Goal: Task Accomplishment & Management: Use online tool/utility

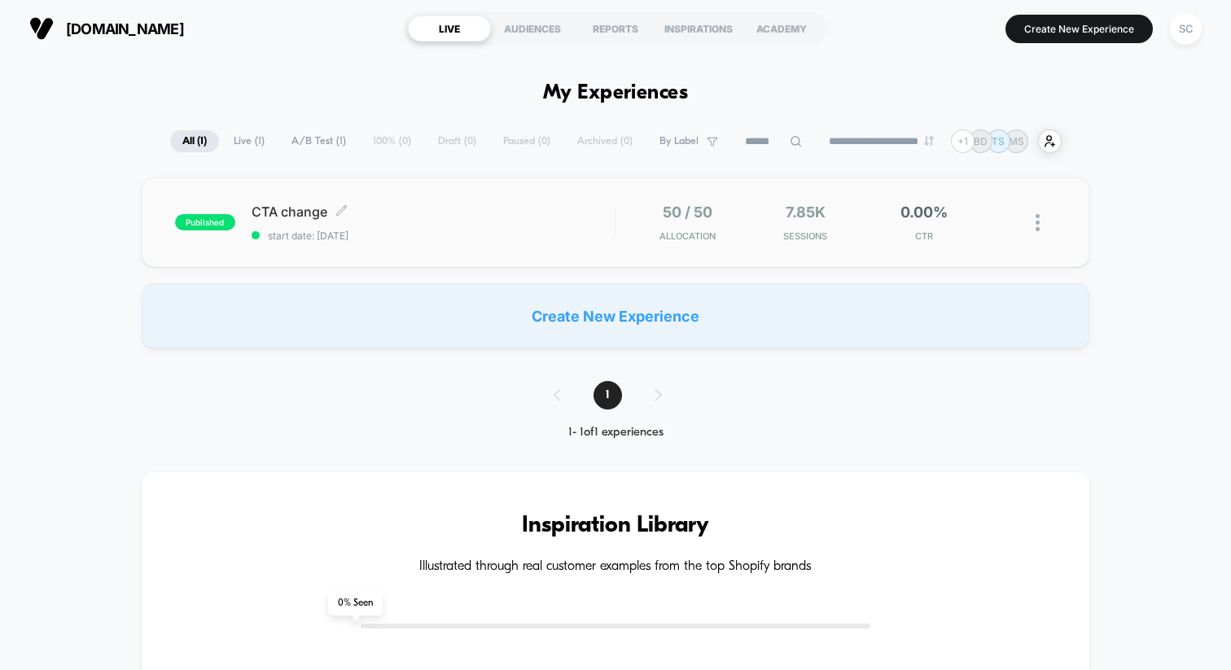
click at [390, 228] on div "CTA change Click to edit experience details Click to edit experience details st…" at bounding box center [432, 222] width 363 height 38
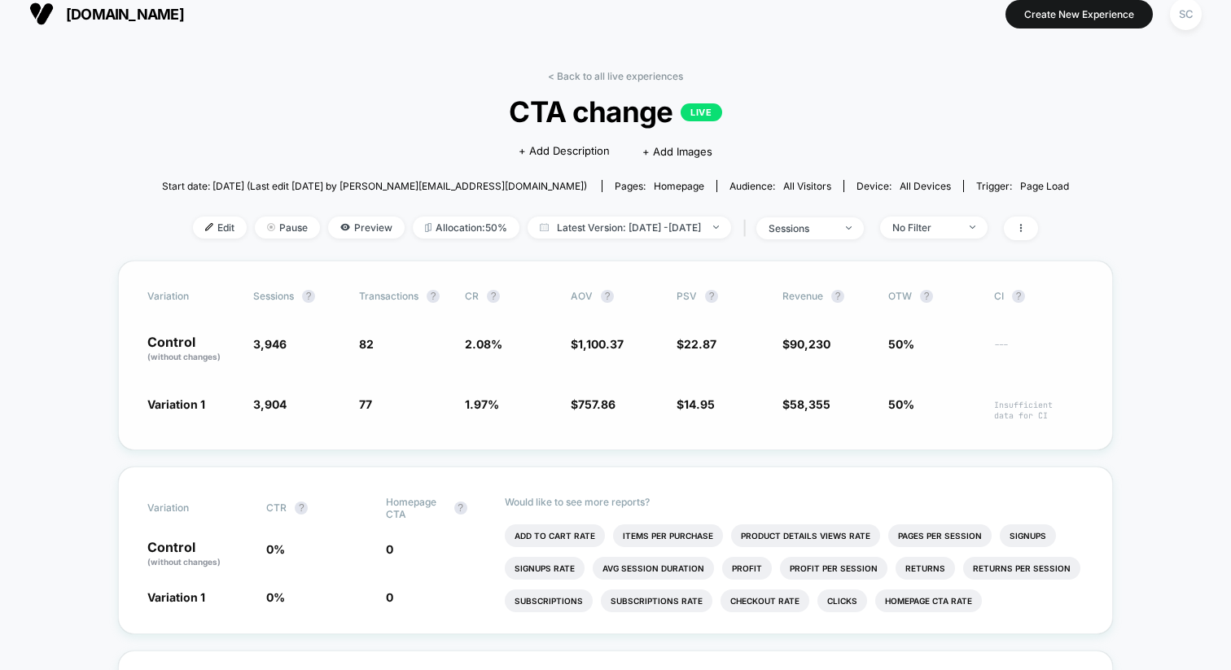
scroll to position [19, 0]
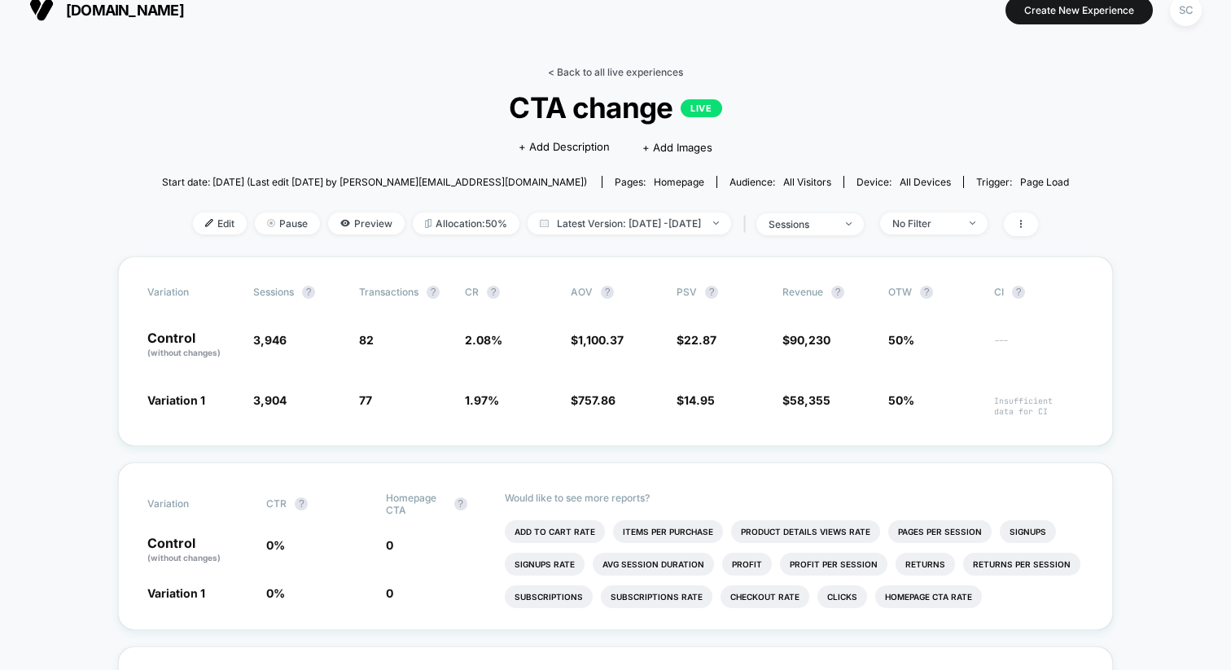
click at [566, 73] on link "< Back to all live experiences" at bounding box center [615, 72] width 135 height 12
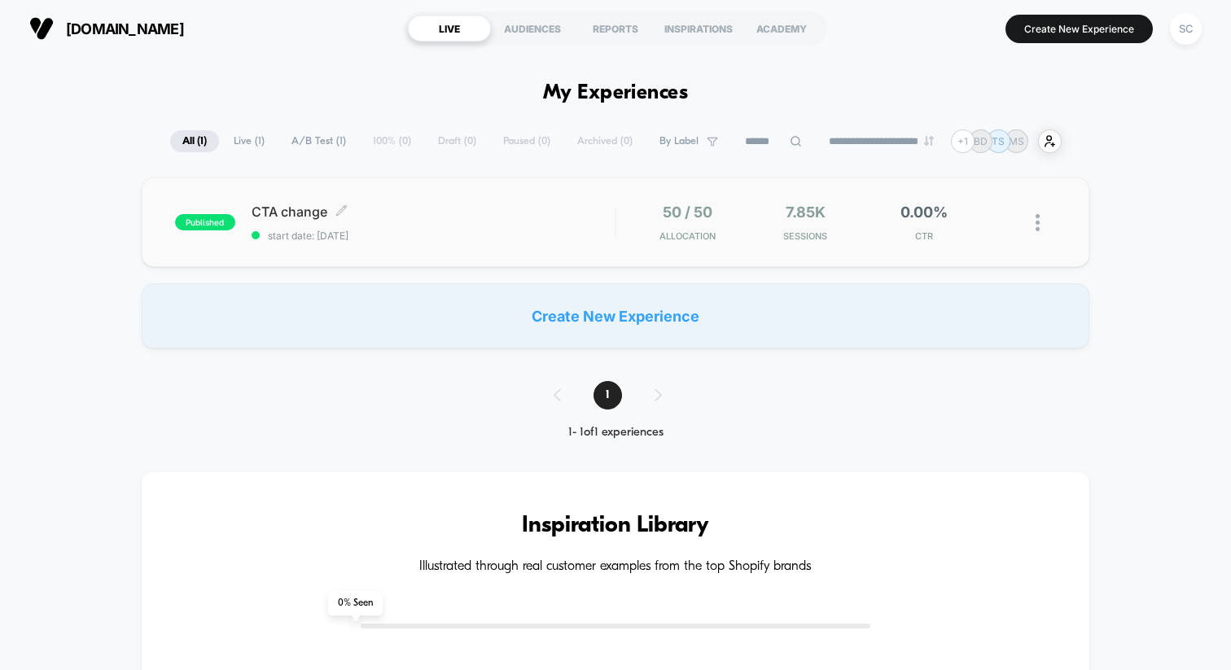
click at [483, 221] on div "CTA change Click to edit experience details Click to edit experience details st…" at bounding box center [432, 222] width 363 height 38
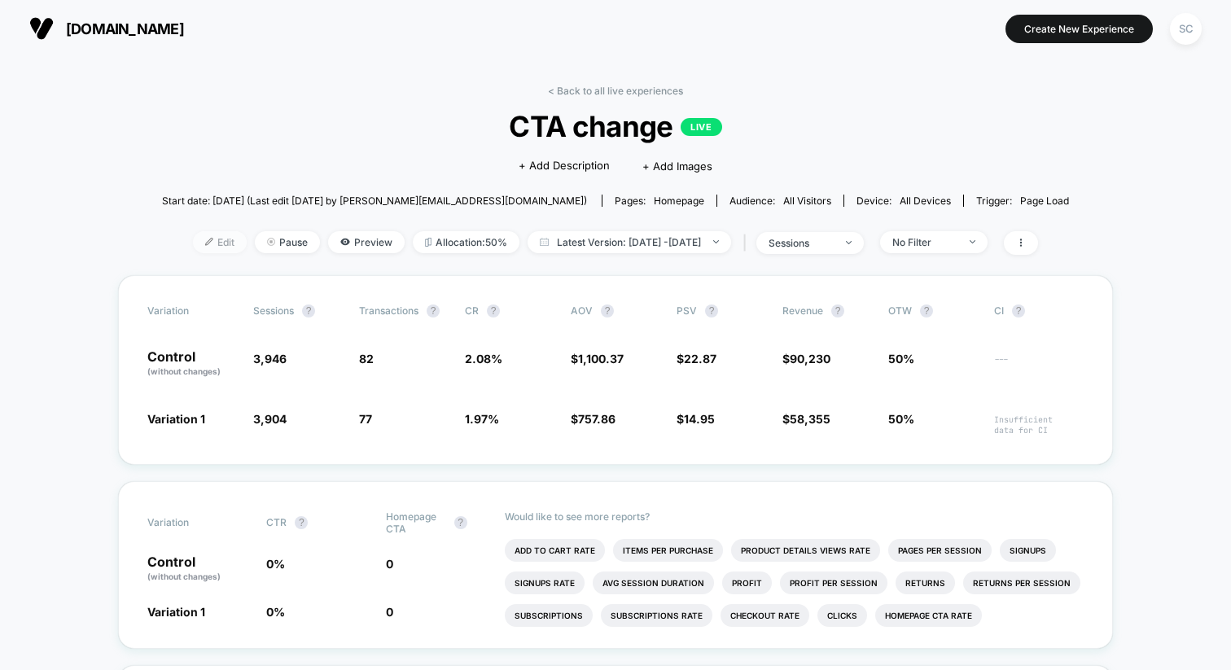
click at [193, 239] on span "Edit" at bounding box center [220, 242] width 54 height 22
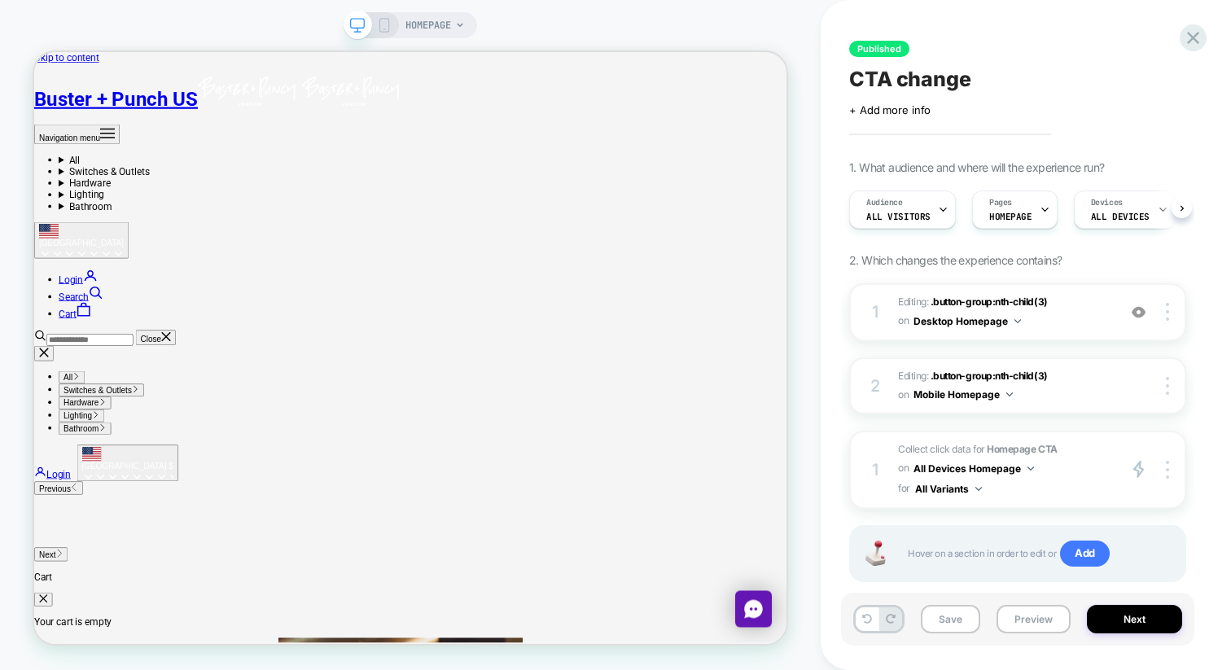
scroll to position [0, 1]
click at [1137, 309] on img at bounding box center [1138, 312] width 14 height 14
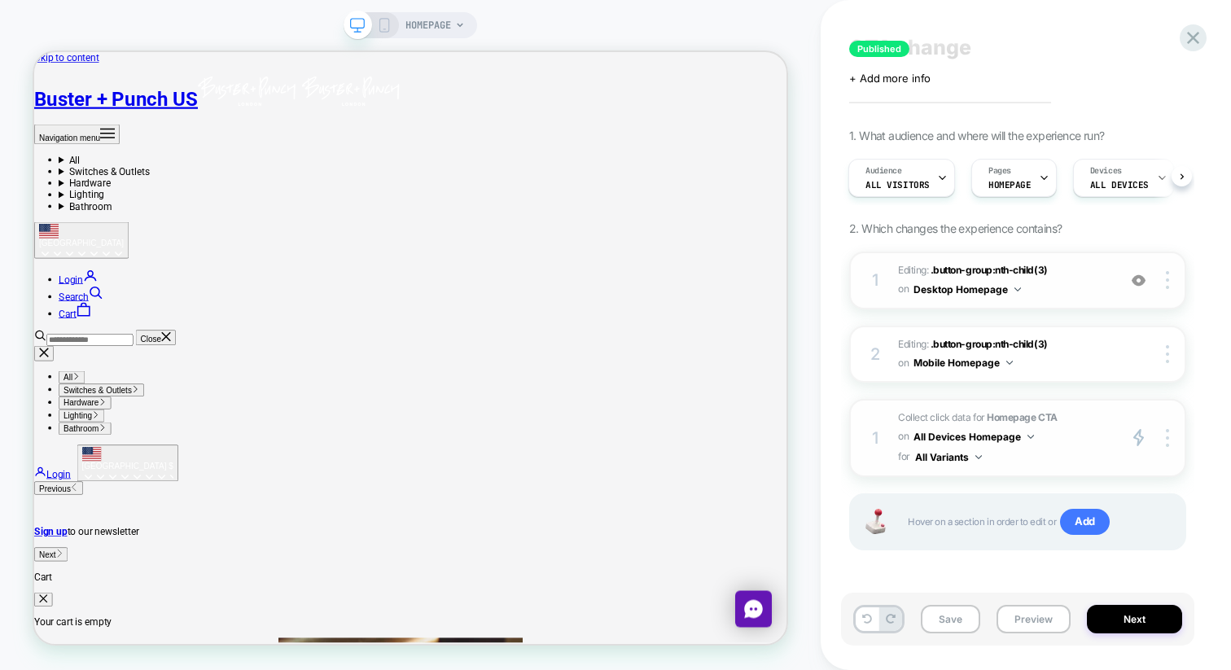
click at [994, 418] on strong "Homepage CTA" at bounding box center [1021, 417] width 70 height 12
click at [1100, 442] on span "Collect click data for Homepage CTA on All Devices Homepage for All Variants" at bounding box center [1003, 438] width 211 height 59
click at [1170, 435] on div at bounding box center [1169, 437] width 31 height 19
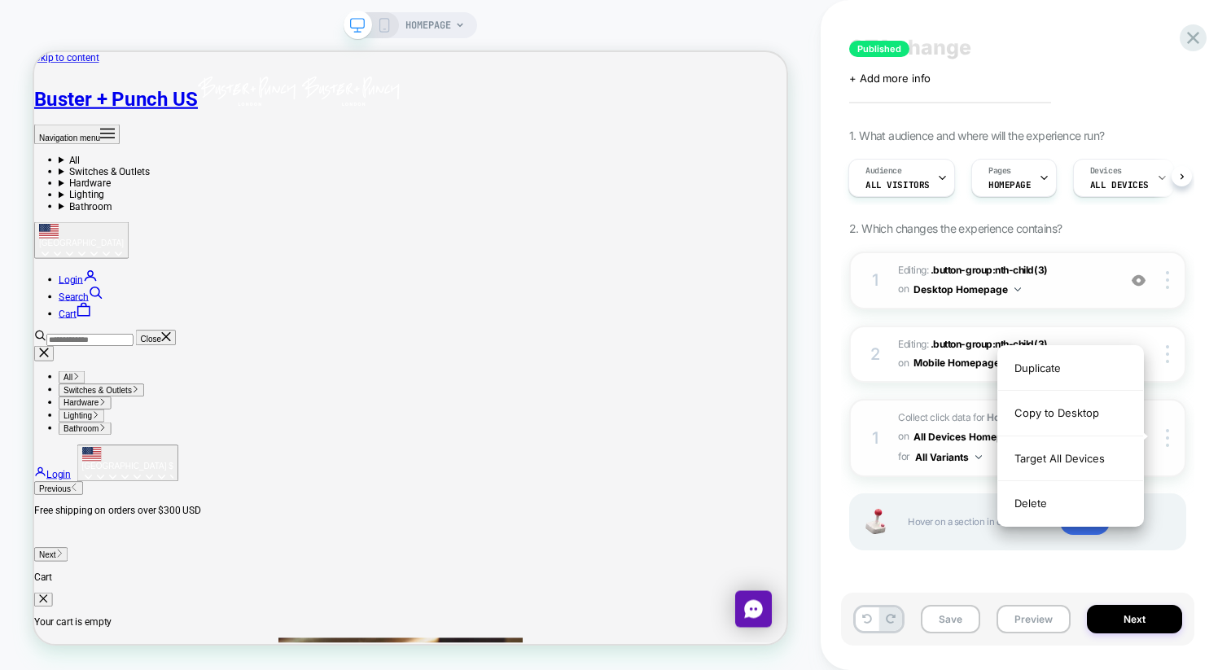
click at [977, 418] on span "Collect click data for Homepage CTA on All Devices Homepage for All Variants" at bounding box center [1003, 438] width 211 height 59
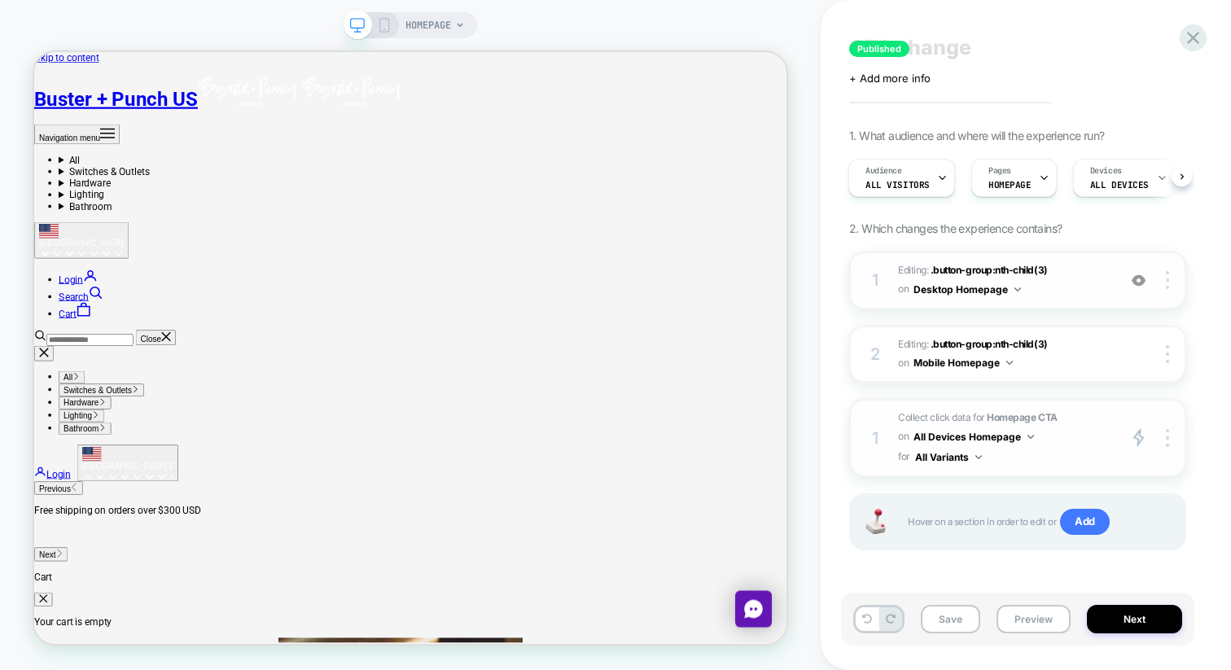
click at [977, 418] on span "Collect click data for Homepage CTA on All Devices Homepage for All Variants" at bounding box center [1003, 438] width 211 height 59
click at [1100, 434] on span "Collect click data for Homepage CTA on All Devices Homepage for All Variants" at bounding box center [1003, 438] width 211 height 59
click at [1142, 434] on icon "primary 2" at bounding box center [1138, 437] width 12 height 19
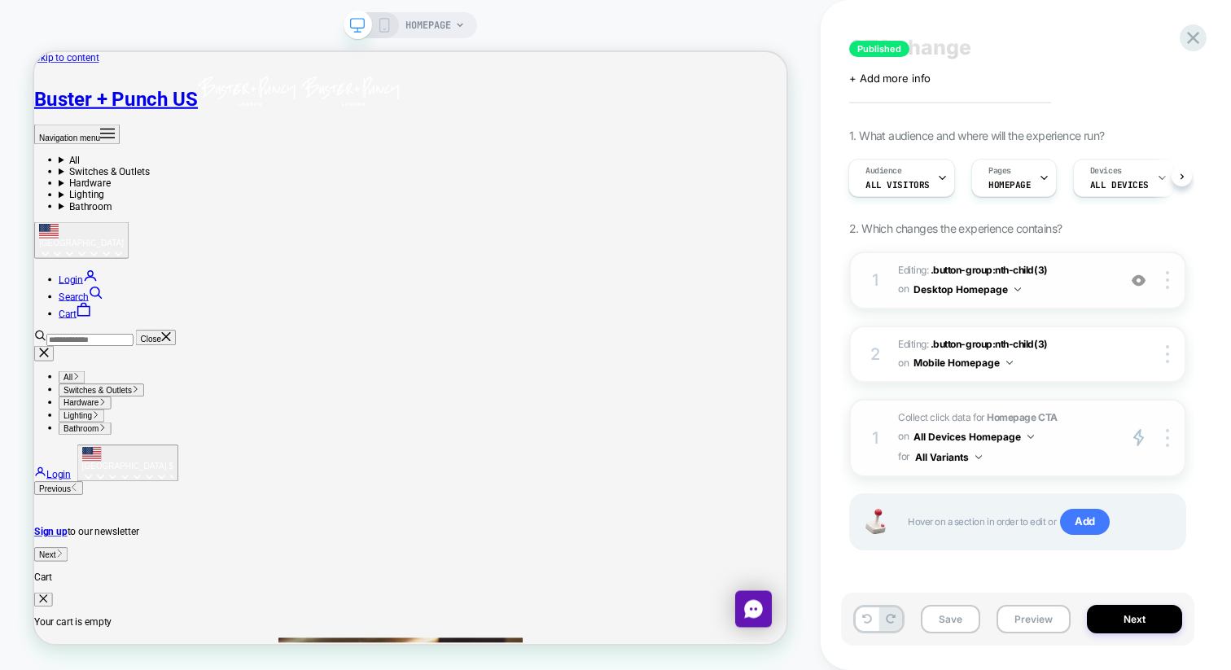
click at [873, 435] on div "1" at bounding box center [875, 437] width 16 height 29
click at [1135, 436] on polygon at bounding box center [1138, 437] width 9 height 15
click at [1163, 437] on div at bounding box center [1169, 437] width 31 height 19
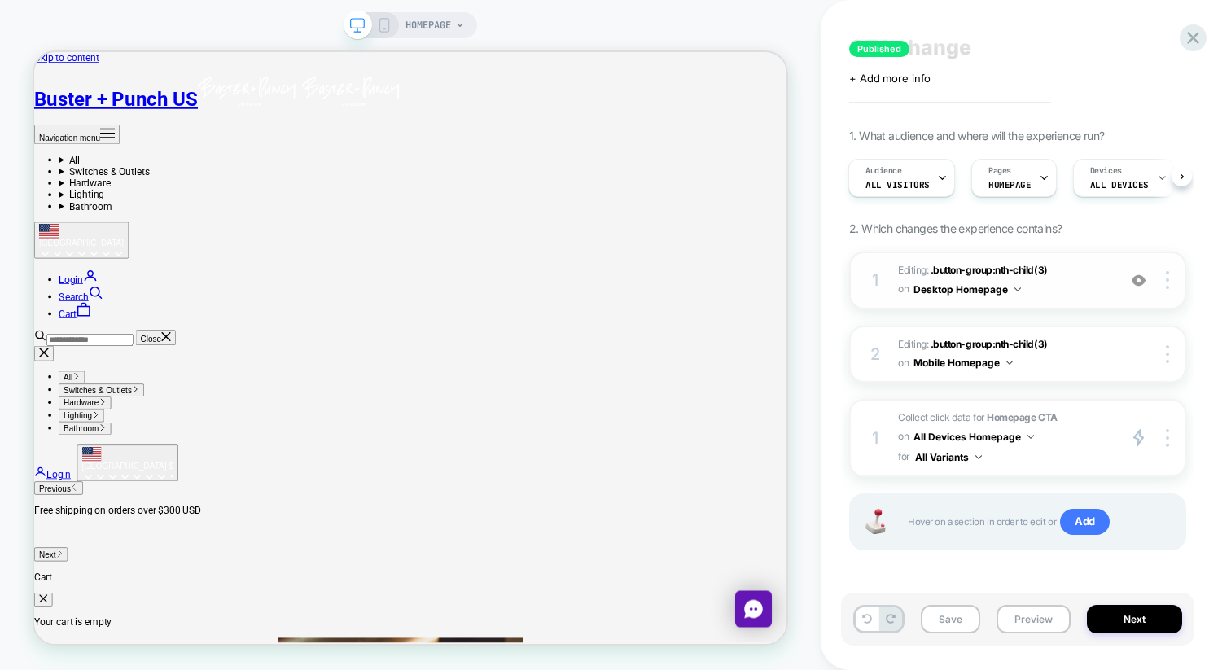
click at [1212, 400] on div "Published CTA change Click to edit experience details + Add more info 1. What a…" at bounding box center [1025, 335] width 410 height 670
click at [1170, 437] on div at bounding box center [1169, 437] width 31 height 19
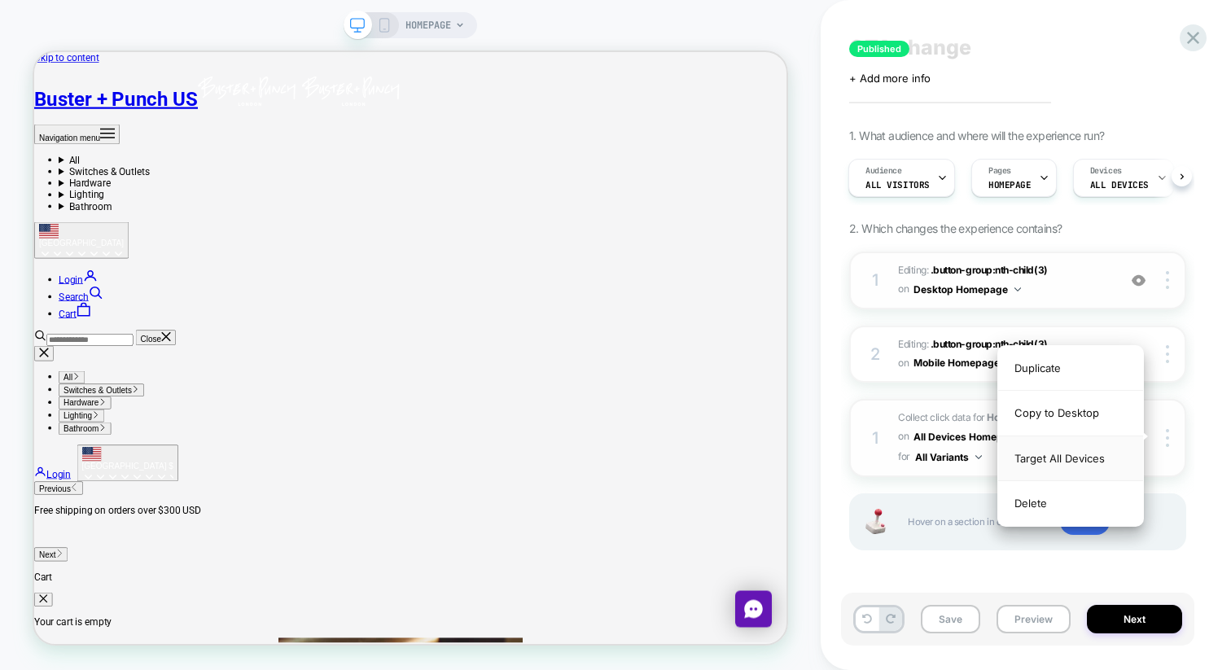
click at [1096, 467] on div "Target All Devices" at bounding box center [1070, 458] width 145 height 45
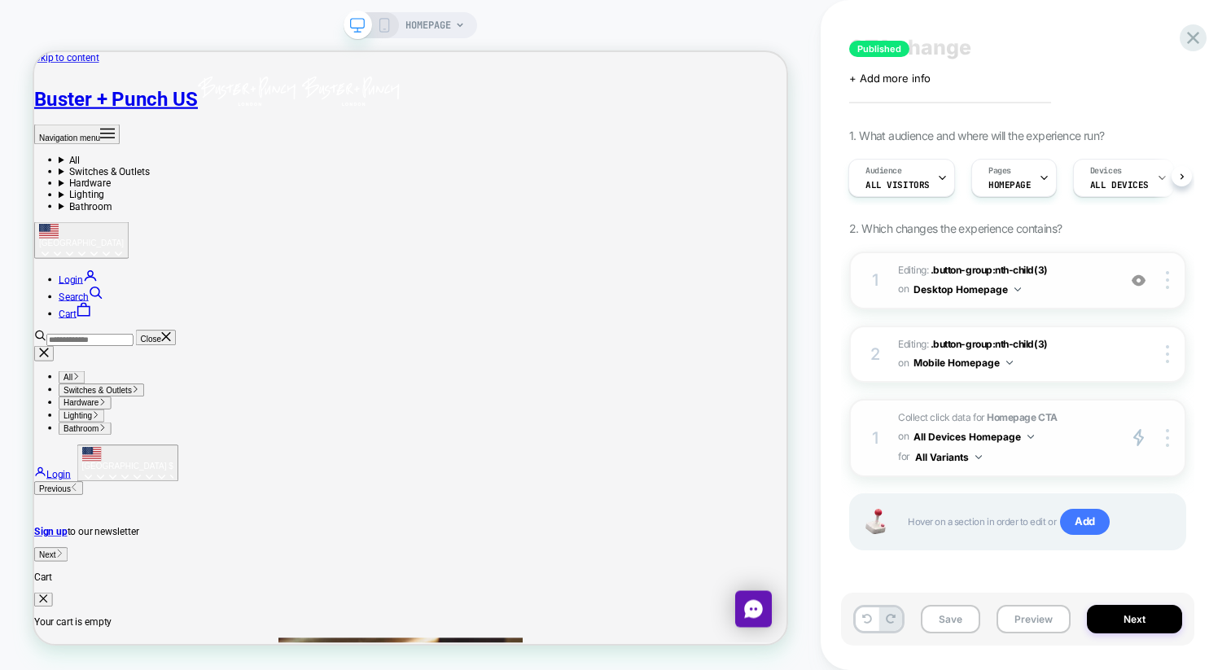
click at [1002, 429] on button "All Devices Homepage" at bounding box center [973, 436] width 120 height 20
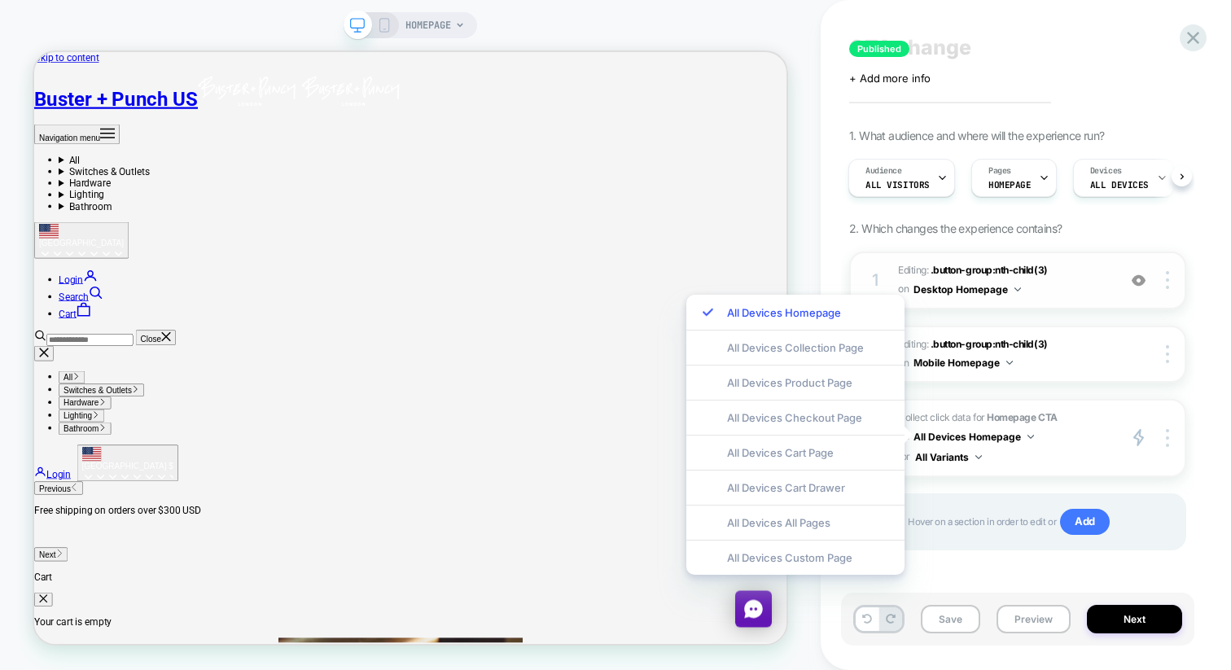
click at [1212, 341] on div "Published CTA change Click to edit experience details + Add more info 1. What a…" at bounding box center [1025, 335] width 410 height 670
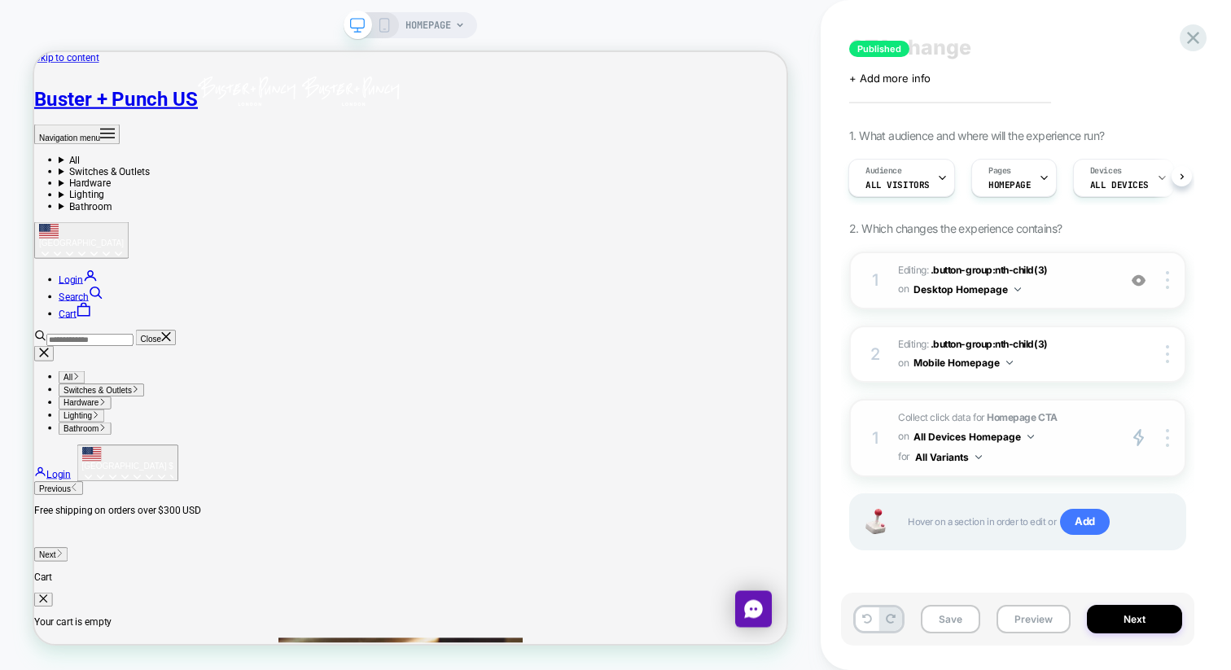
click at [1061, 426] on span "Collect click data for Homepage CTA on All Devices Homepage for All Variants" at bounding box center [1003, 438] width 211 height 59
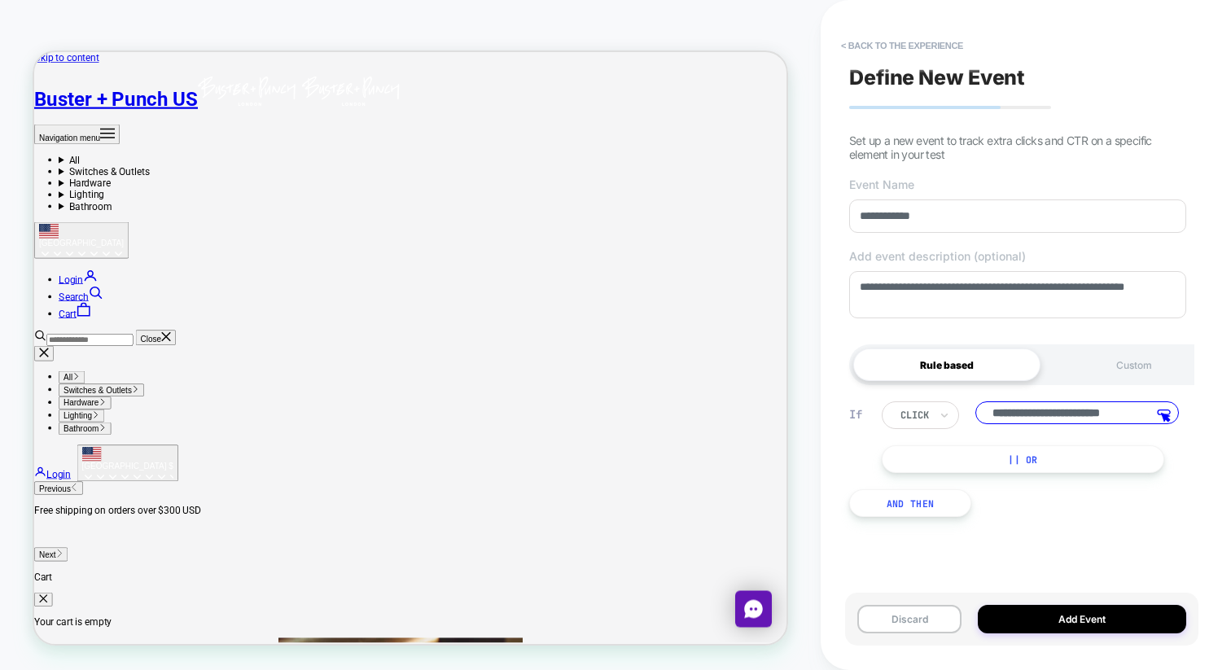
scroll to position [0, 17]
click at [1070, 420] on input "**********" at bounding box center [1076, 414] width 203 height 27
click at [1009, 413] on input "**********" at bounding box center [1076, 414] width 203 height 27
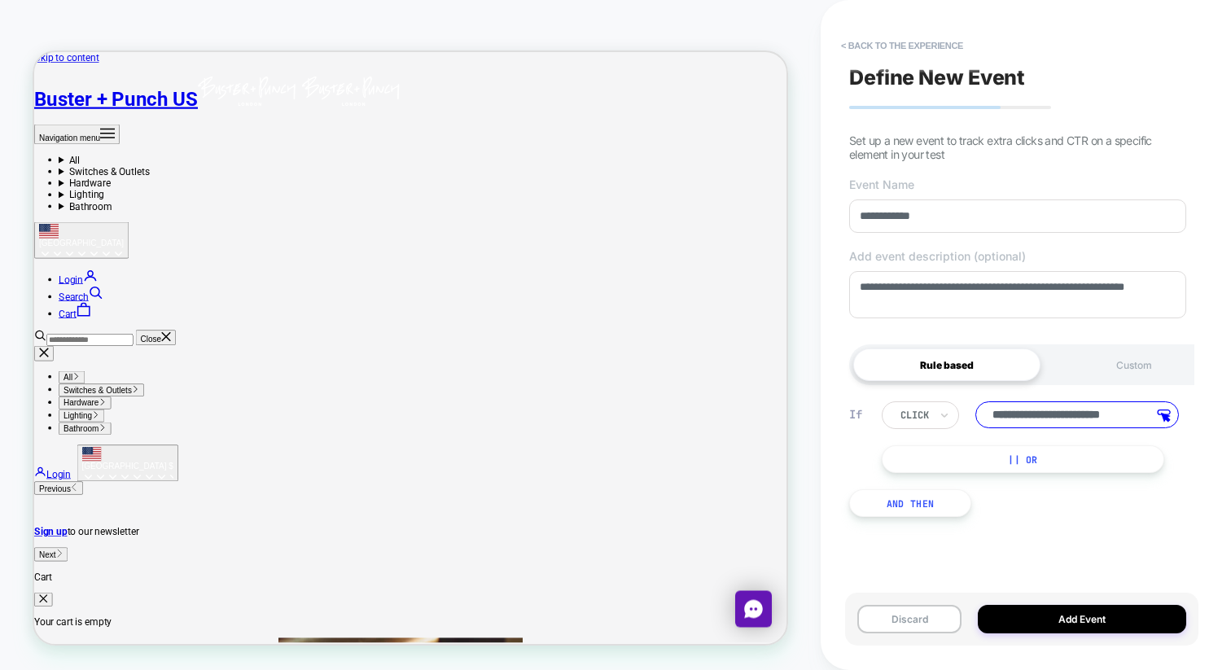
scroll to position [0, 0]
drag, startPoint x: 1022, startPoint y: 415, endPoint x: 925, endPoint y: 402, distance: 97.7
click at [925, 402] on div "**********" at bounding box center [1017, 459] width 353 height 164
click at [1018, 409] on input "**********" at bounding box center [1076, 414] width 203 height 27
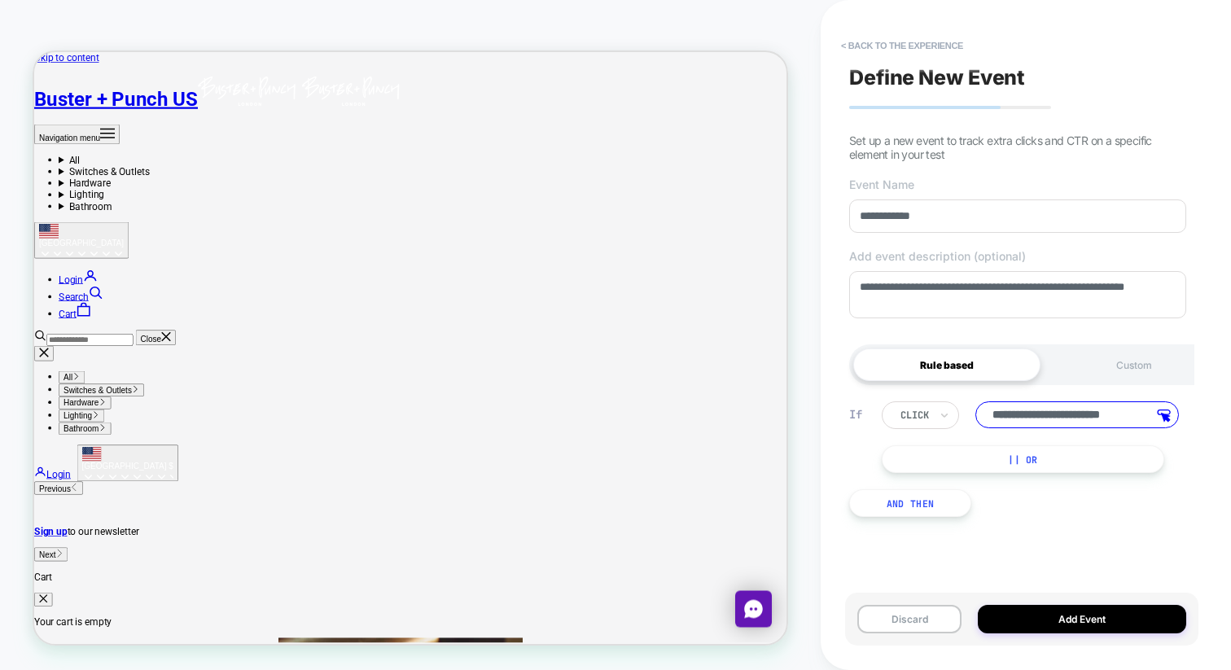
click at [1018, 409] on input "**********" at bounding box center [1076, 414] width 203 height 27
click at [1021, 418] on input "**********" at bounding box center [1076, 414] width 203 height 27
click at [887, 44] on button "< back to the experience" at bounding box center [902, 46] width 138 height 26
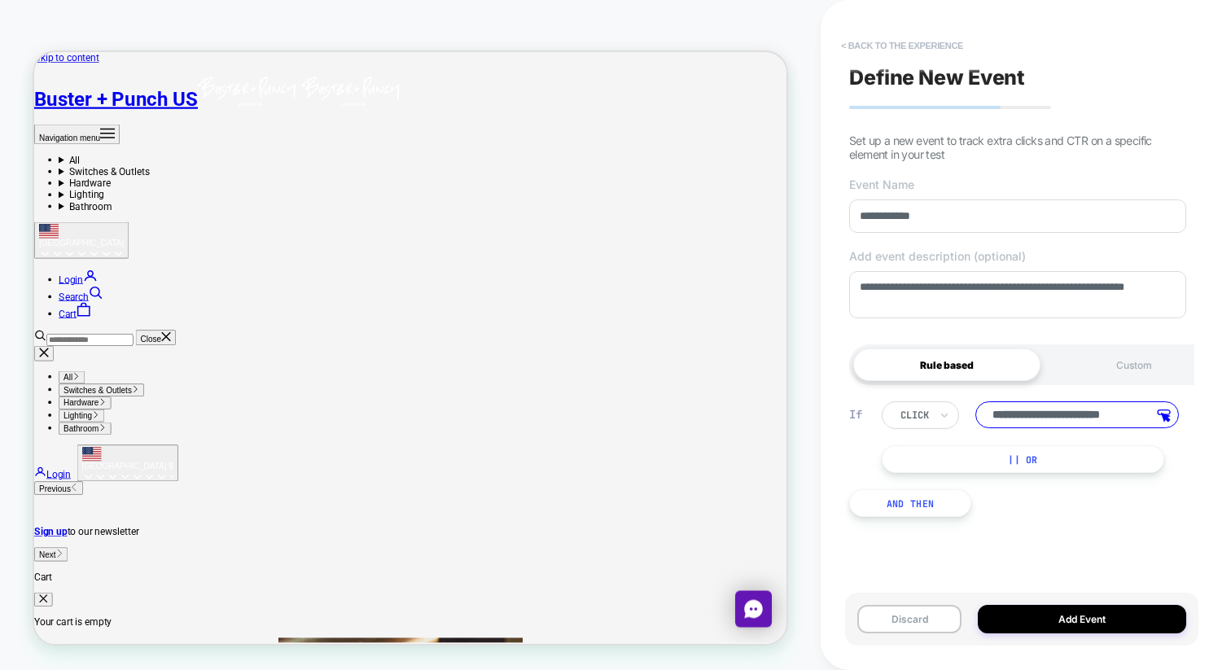
type textarea "*"
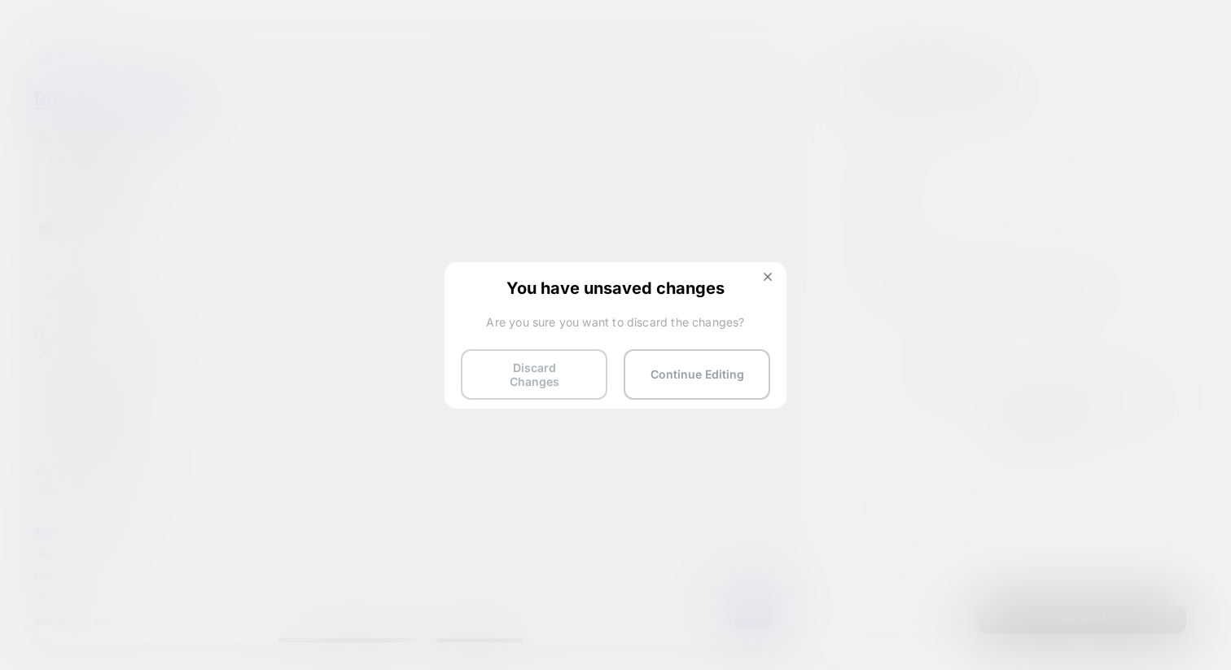
click at [559, 370] on button "Discard Changes" at bounding box center [534, 374] width 147 height 50
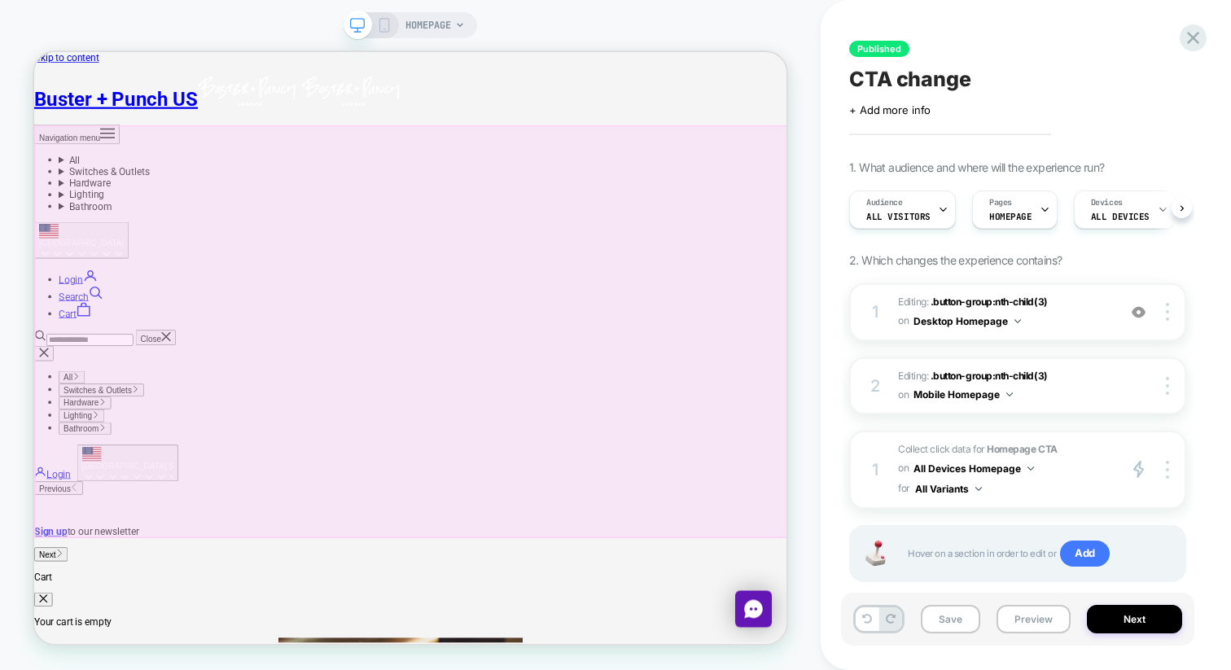
scroll to position [0, 1]
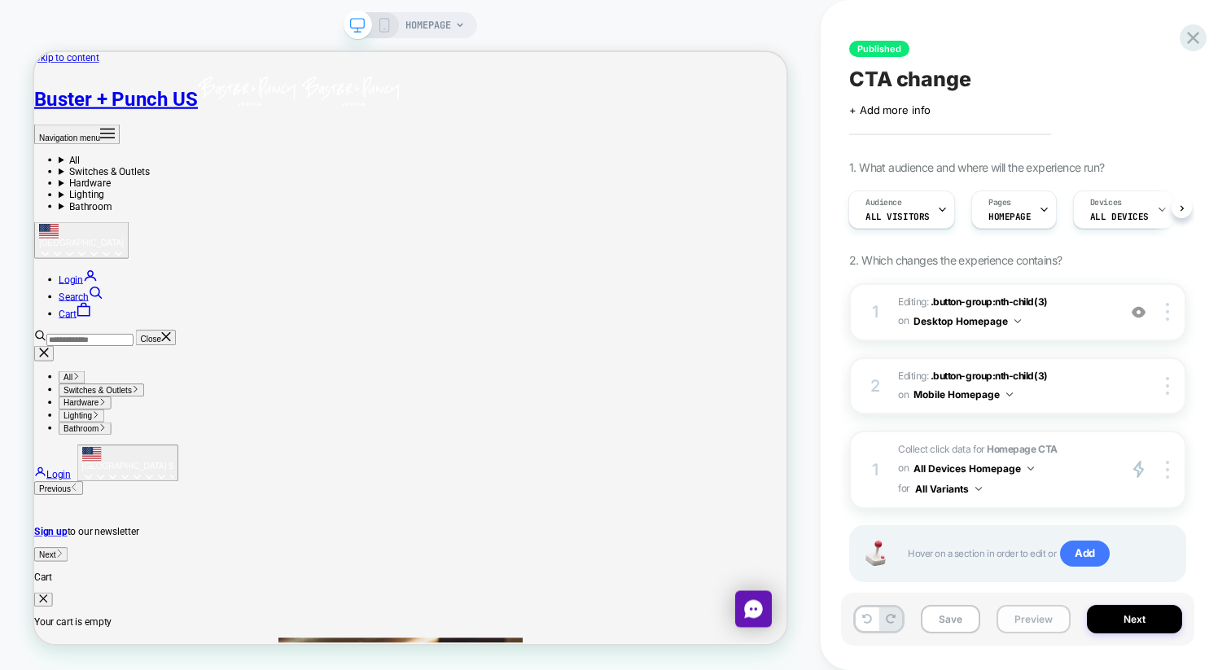
click at [1034, 615] on button "Preview" at bounding box center [1033, 619] width 74 height 28
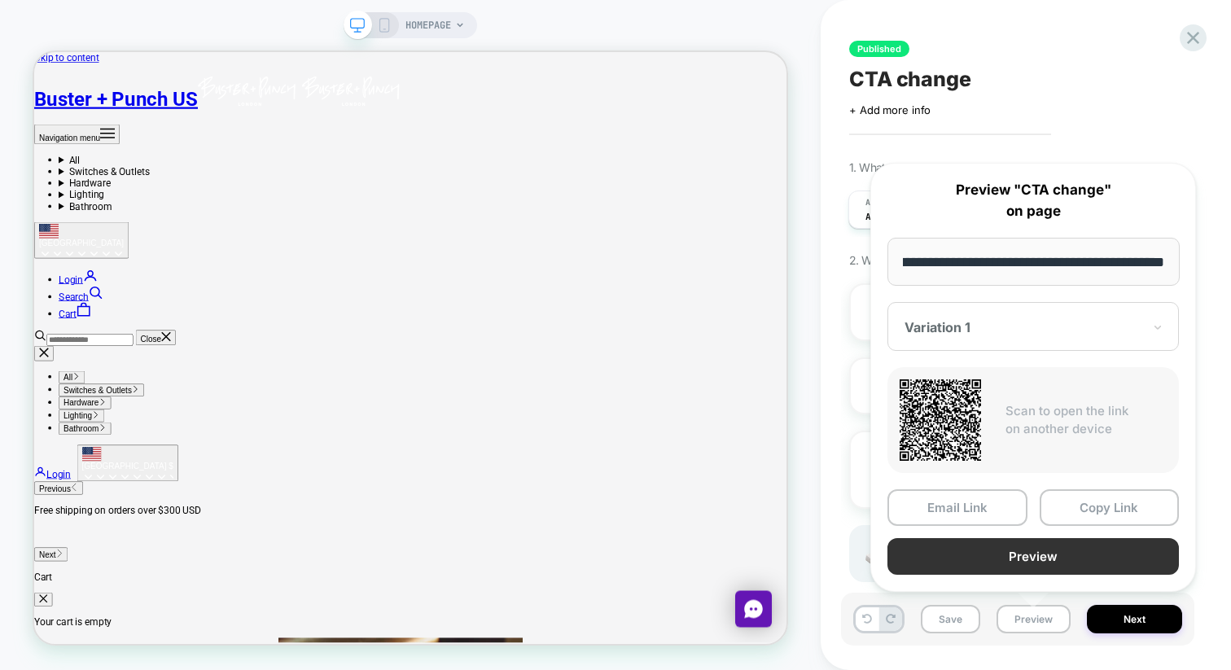
scroll to position [0, 0]
click at [997, 564] on button "Preview" at bounding box center [1032, 556] width 291 height 37
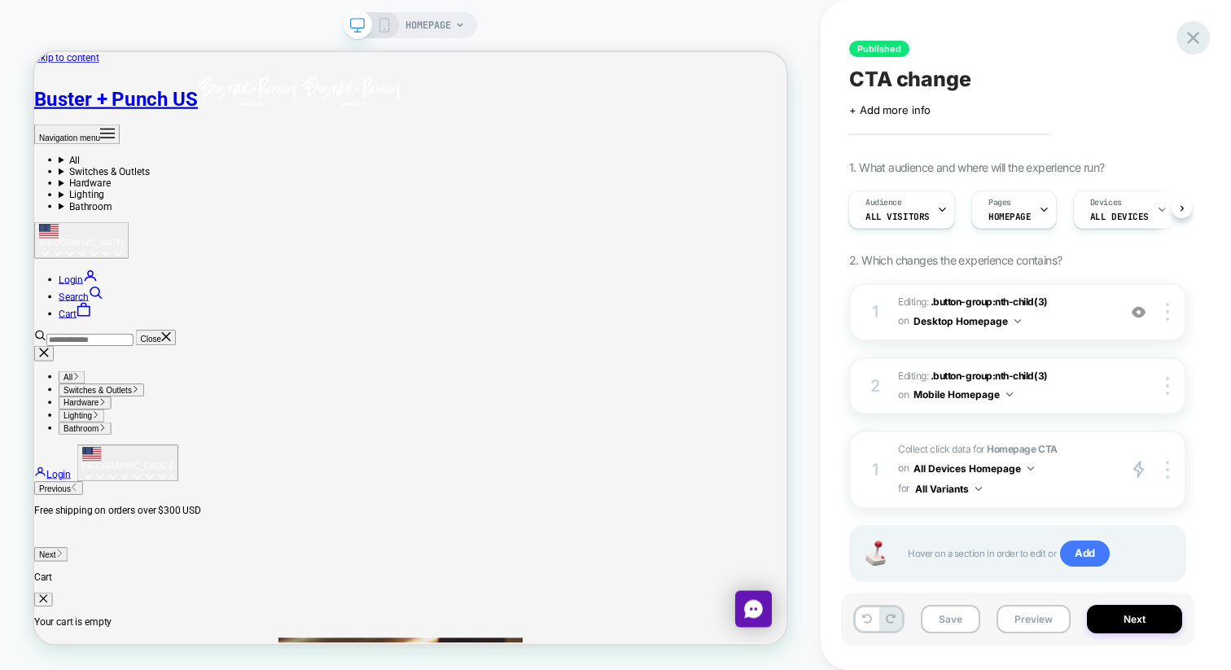
click at [1201, 35] on icon at bounding box center [1193, 38] width 22 height 22
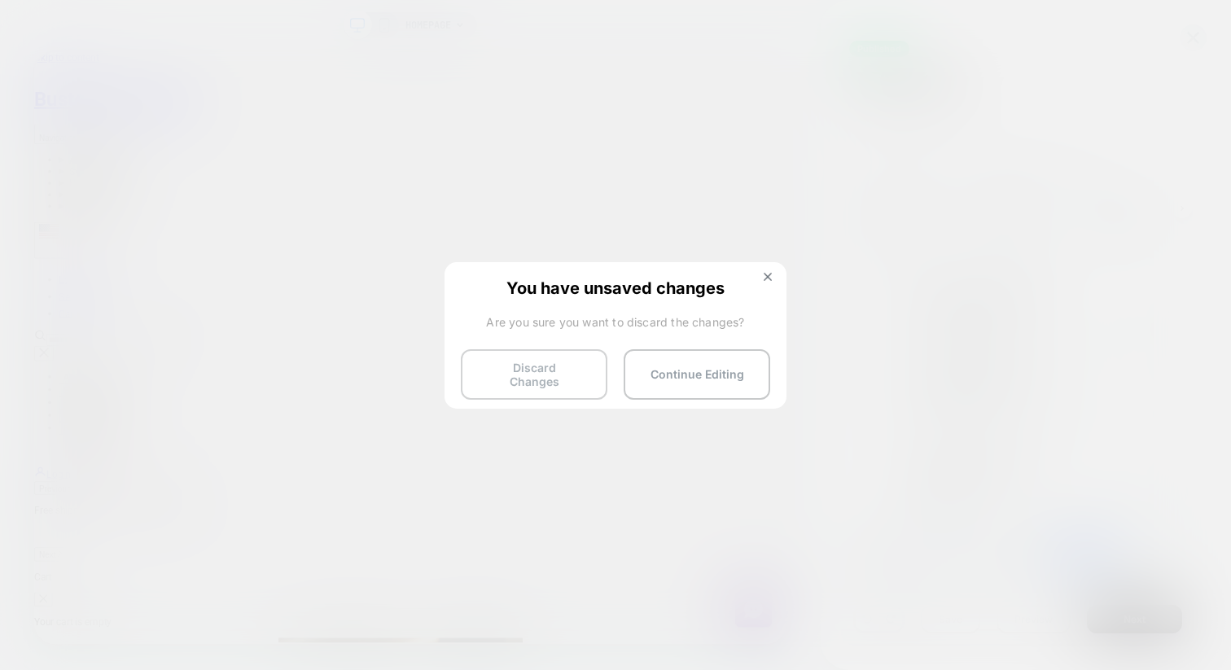
click at [528, 361] on button "Discard Changes" at bounding box center [534, 374] width 147 height 50
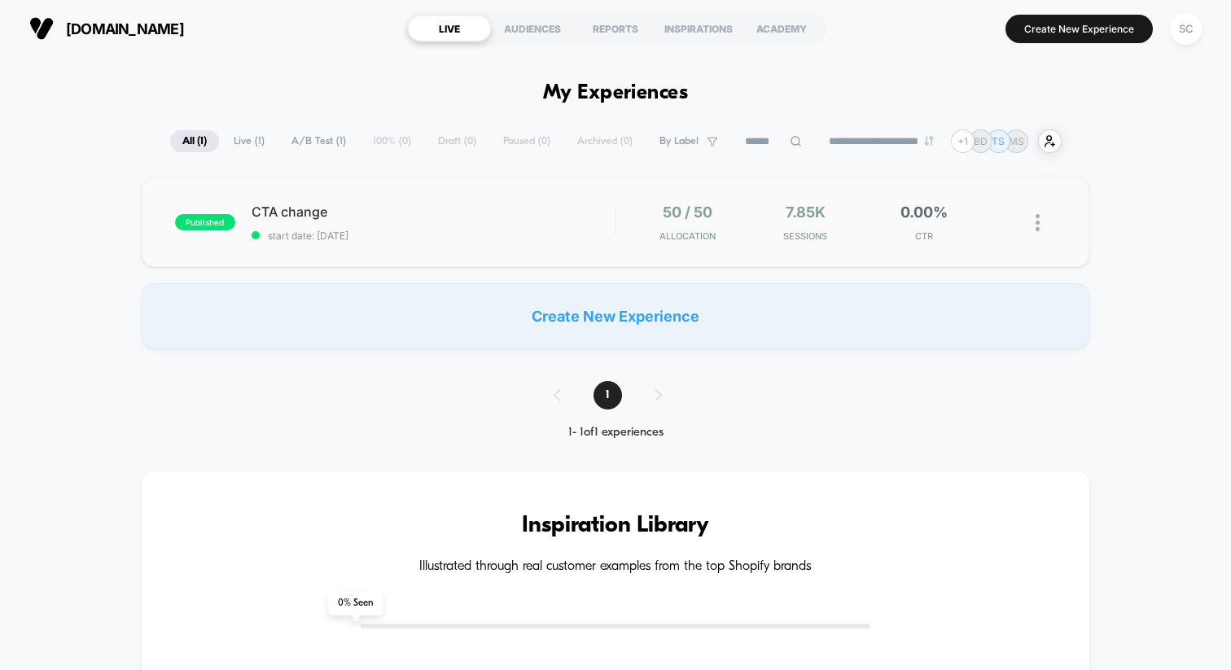
click at [387, 193] on div "published CTA change start date: [DATE] 50 / 50 Allocation 7.85k Sessions 0.00%…" at bounding box center [615, 222] width 947 height 90
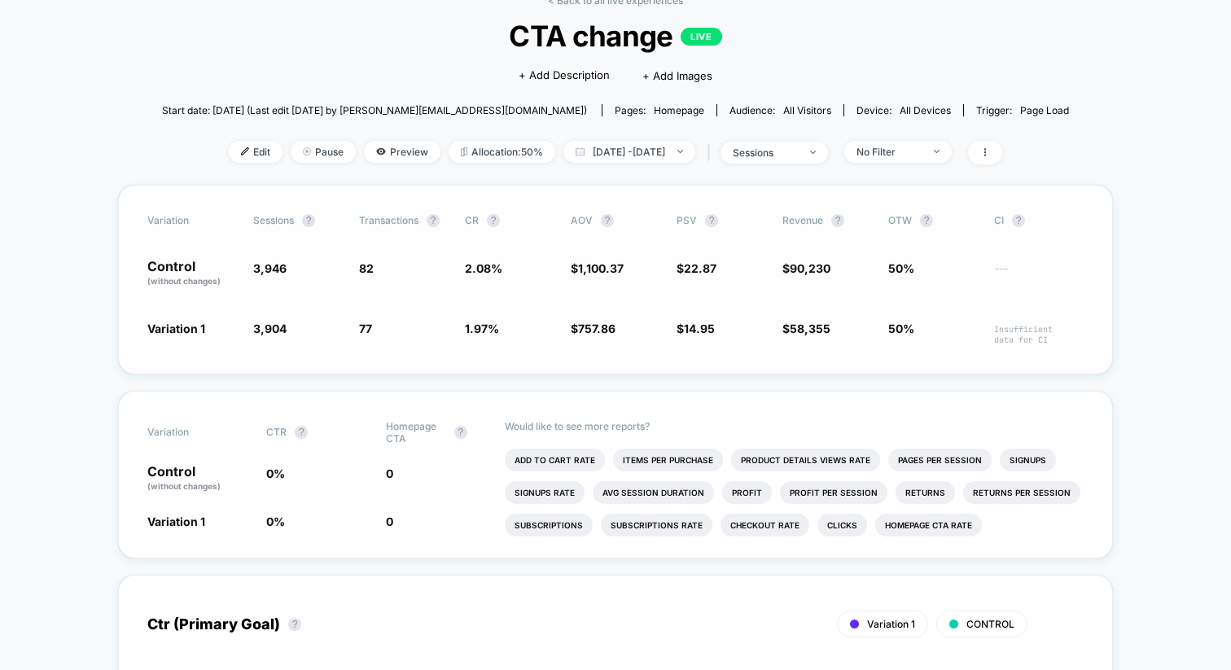
scroll to position [92, 0]
click at [898, 526] on li "Homepage CTA rate" at bounding box center [928, 523] width 107 height 23
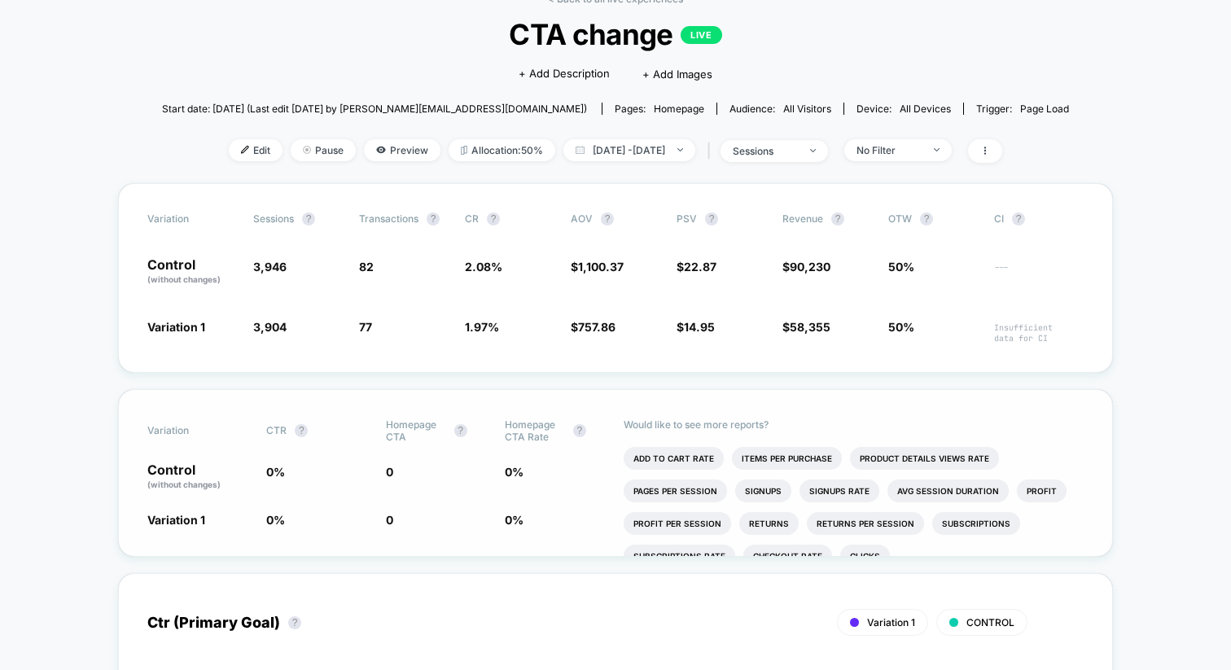
click at [512, 470] on span "0 %" at bounding box center [514, 472] width 19 height 14
click at [570, 154] on span "[DATE] - [DATE]" at bounding box center [629, 150] width 132 height 22
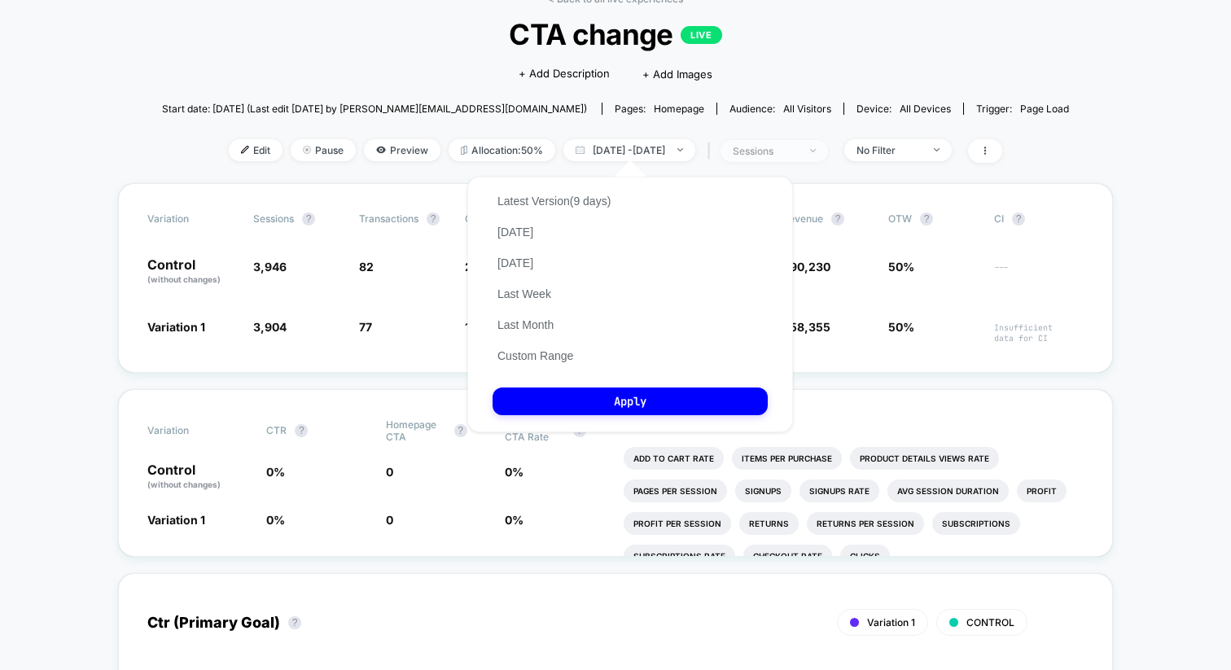
click at [817, 160] on span "sessions" at bounding box center [773, 151] width 107 height 22
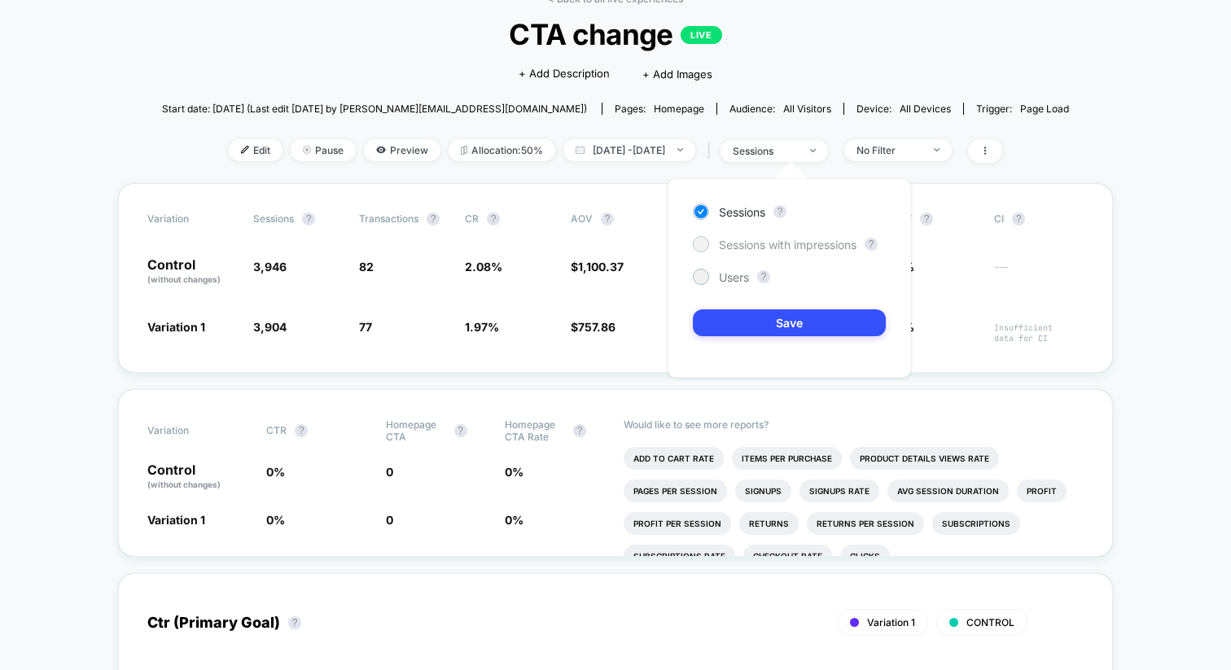
click at [799, 243] on span "Sessions with impressions" at bounding box center [788, 245] width 138 height 14
click at [794, 307] on div "Sessions ? Sessions with impressions ? Users ? Save" at bounding box center [788, 277] width 243 height 199
click at [794, 317] on button "Save" at bounding box center [789, 322] width 193 height 27
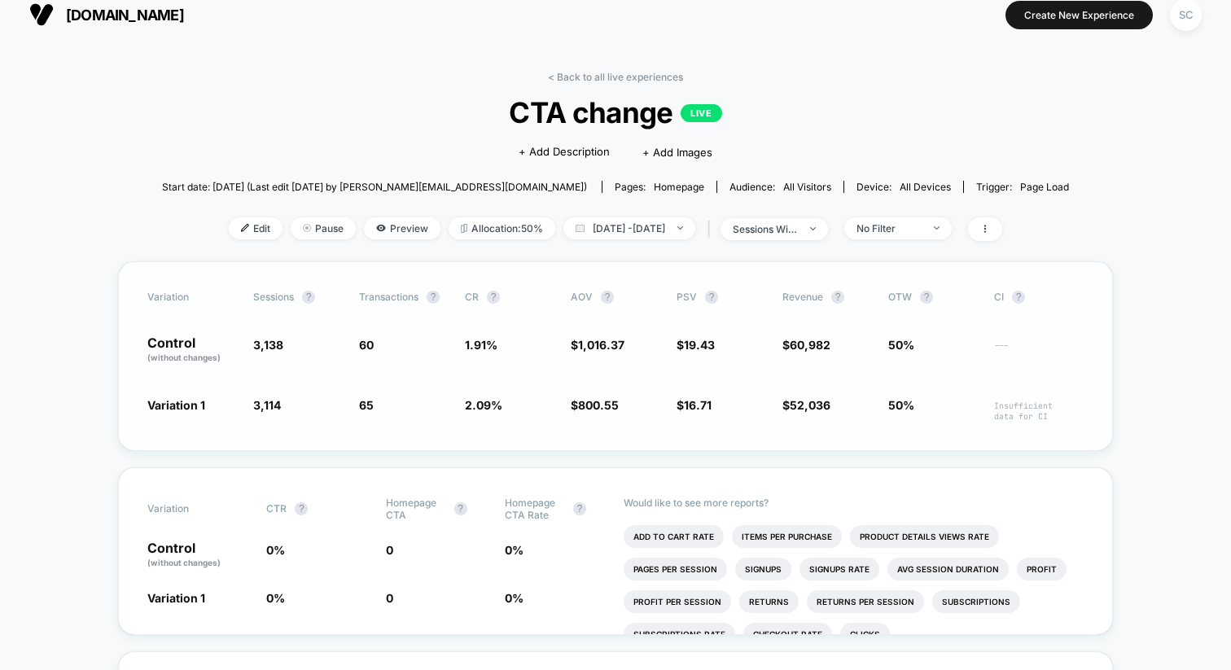
scroll to position [4, 0]
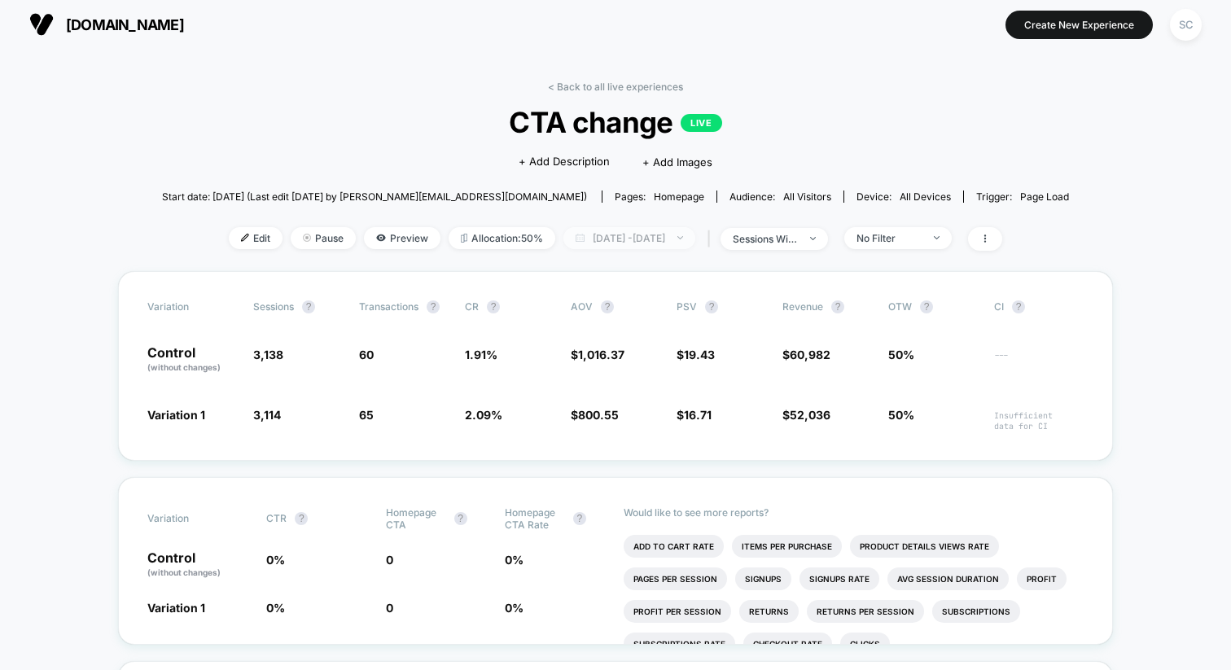
click at [575, 232] on span "[DATE] - [DATE]" at bounding box center [629, 238] width 132 height 22
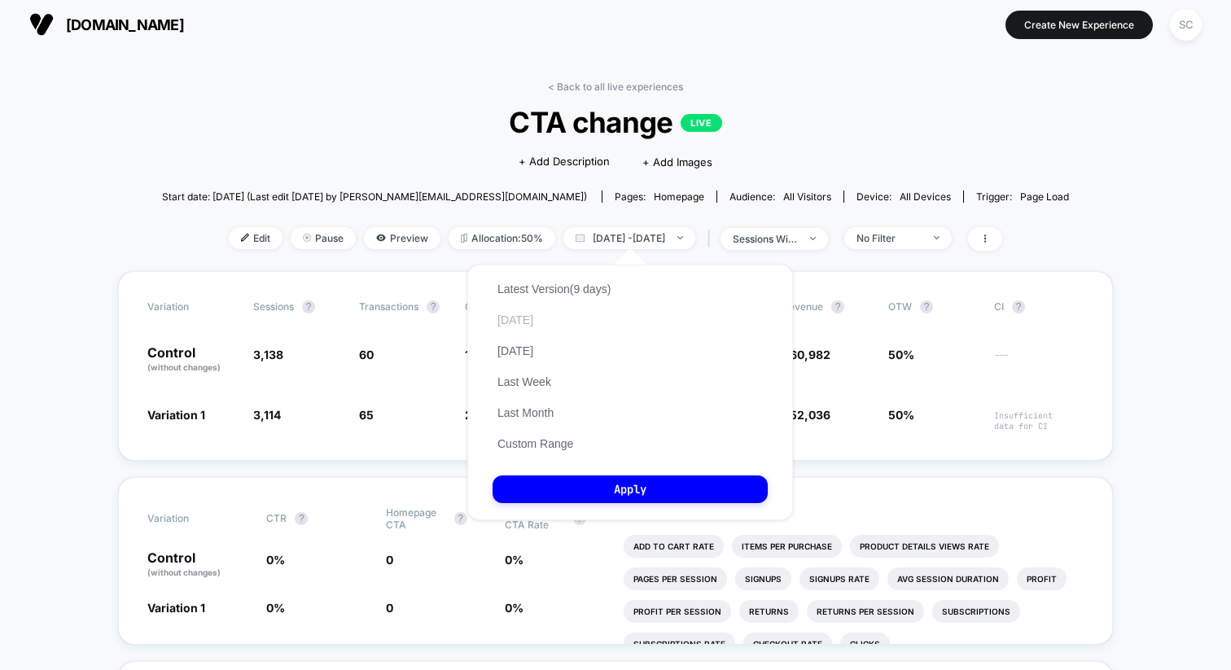
click at [526, 321] on button "[DATE]" at bounding box center [515, 320] width 46 height 15
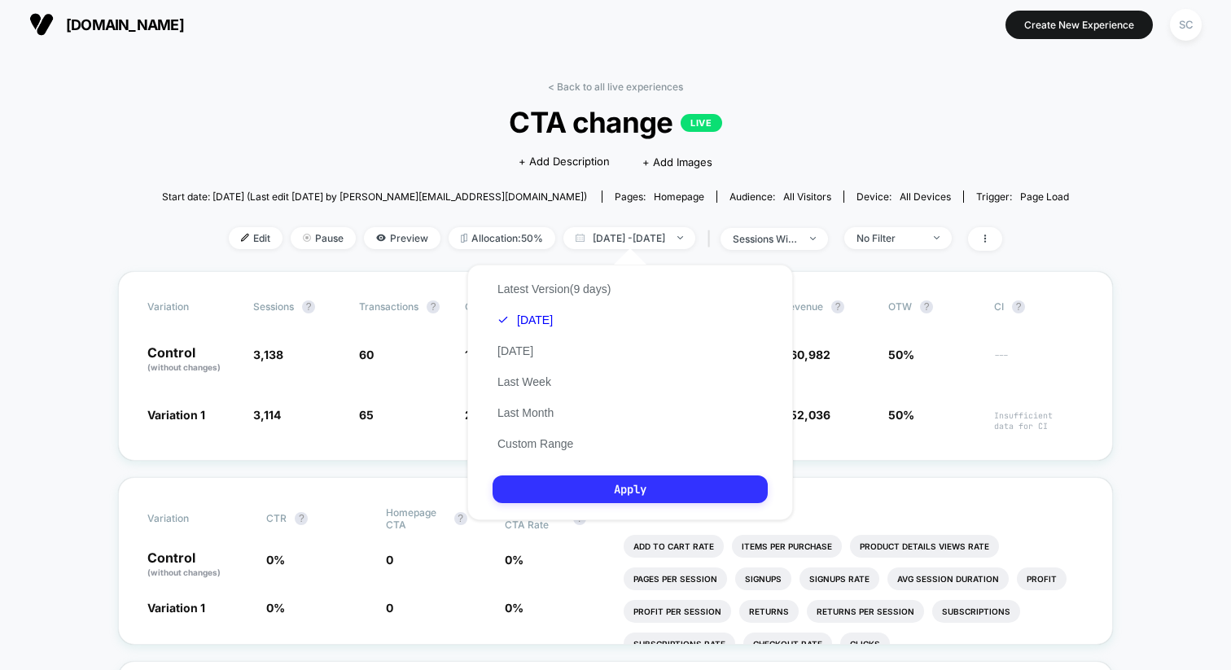
click at [549, 483] on button "Apply" at bounding box center [629, 489] width 275 height 28
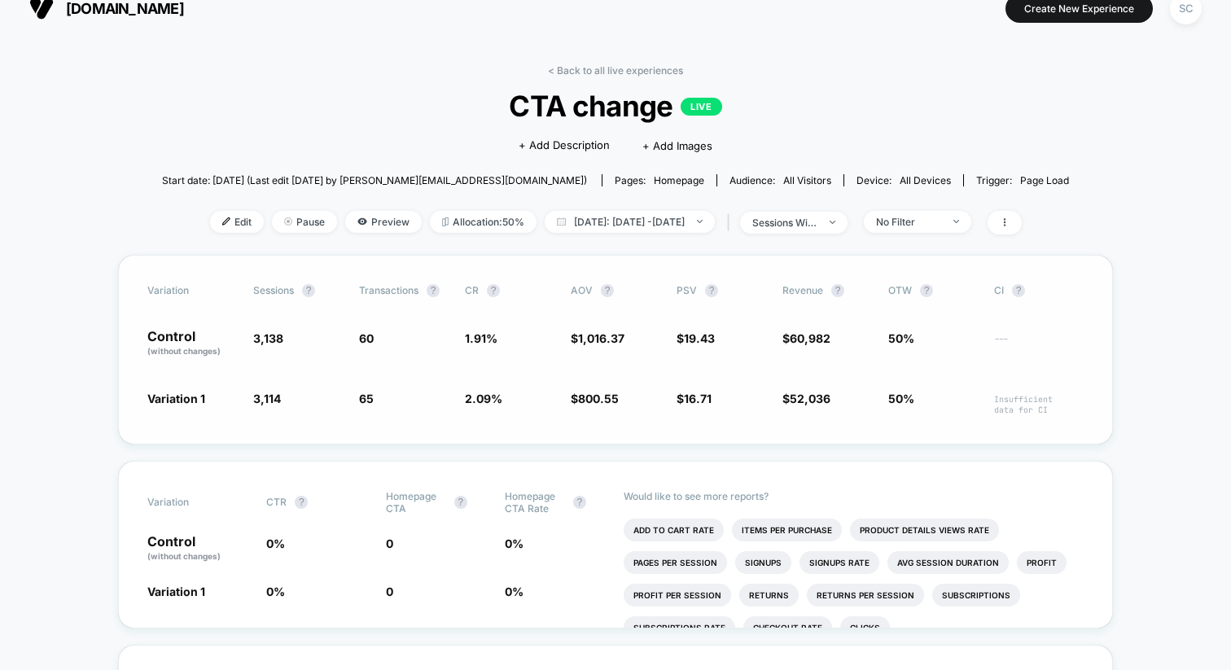
scroll to position [22, 0]
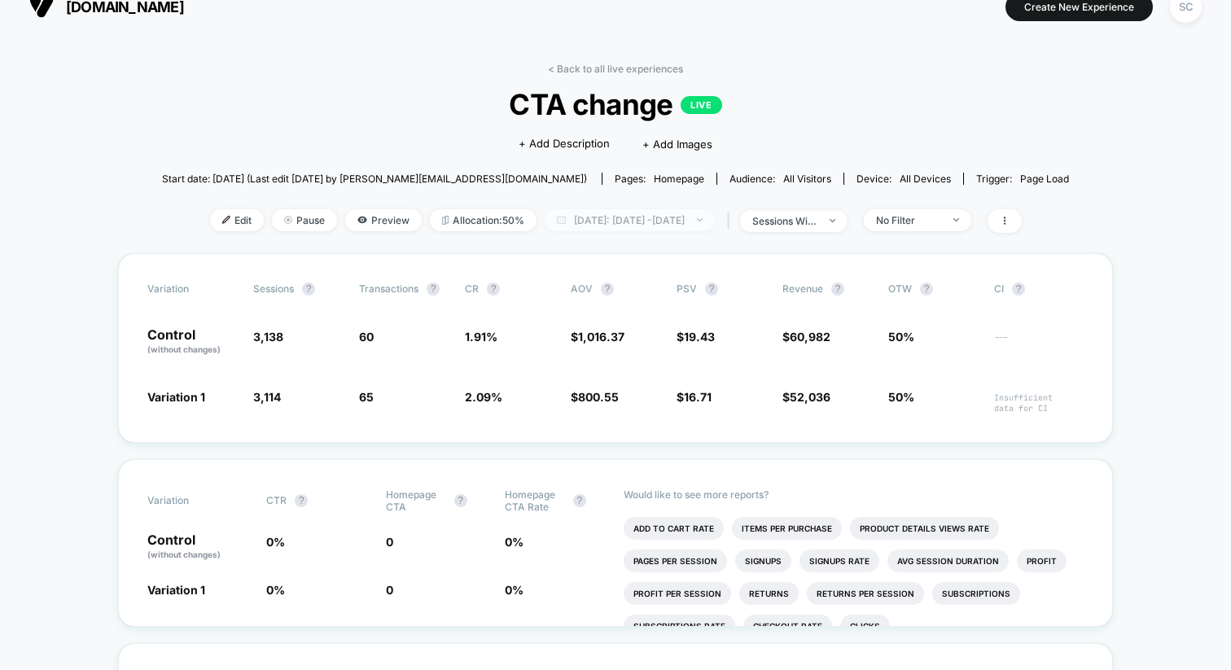
click at [644, 219] on span "[DATE]: [DATE] - [DATE]" at bounding box center [629, 220] width 170 height 22
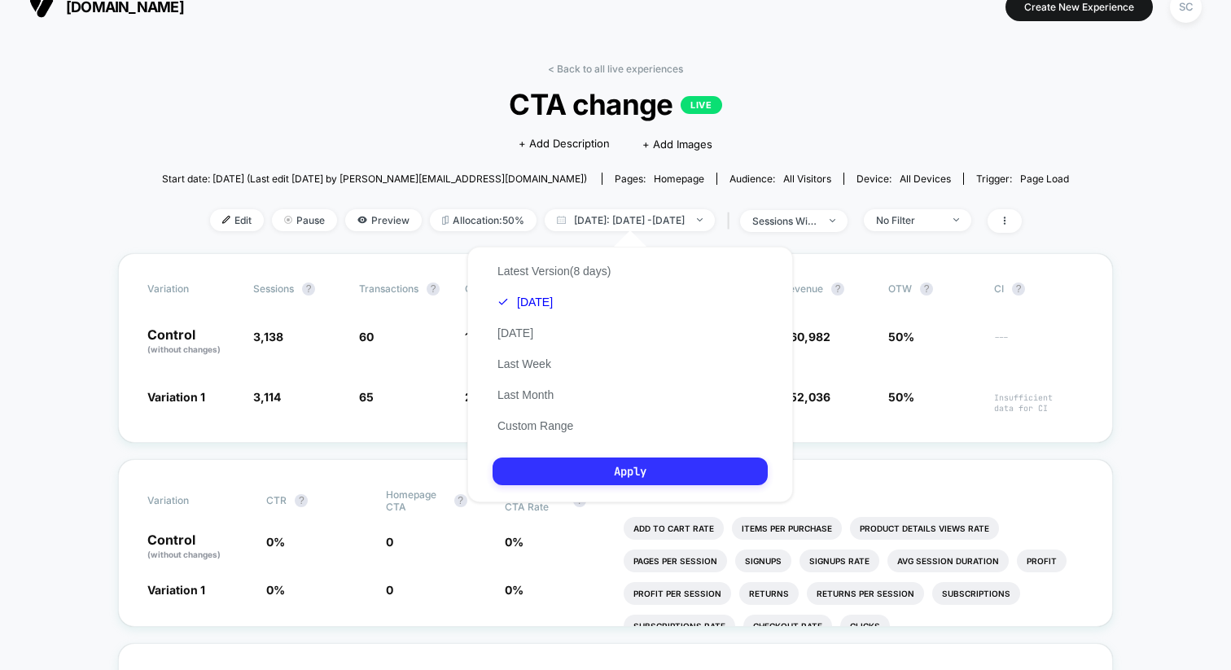
click at [584, 467] on button "Apply" at bounding box center [629, 471] width 275 height 28
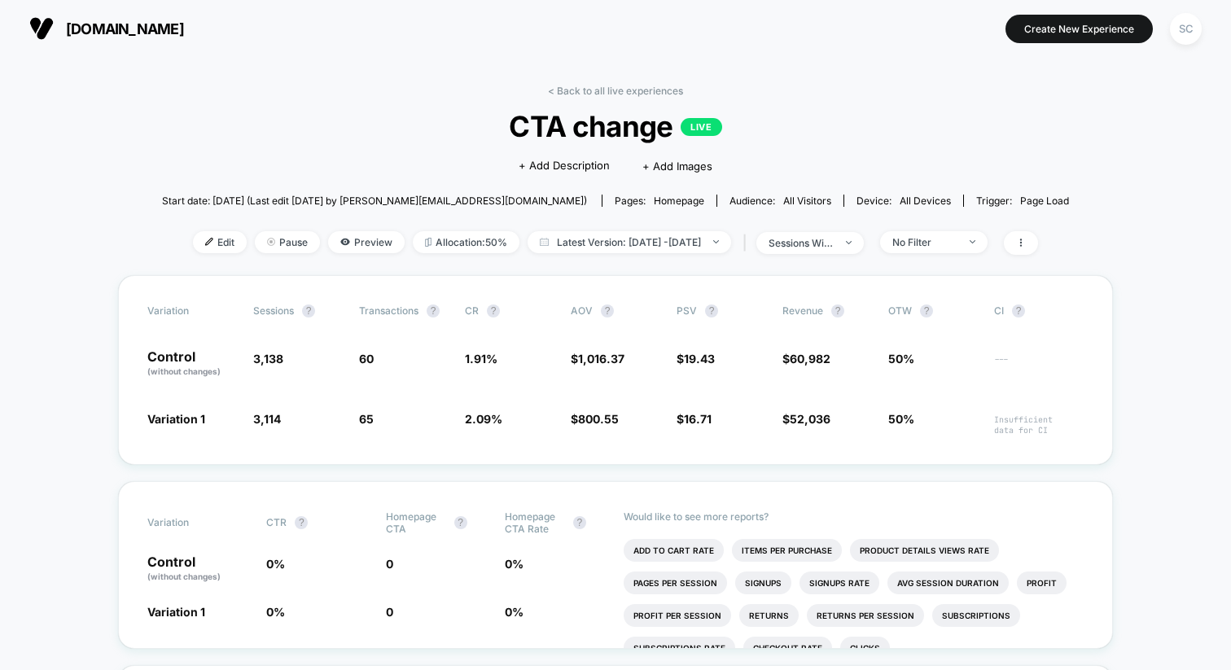
click at [628, 251] on div "Edit Pause Preview Allocation: 50% Latest Version: Sep 2, 2025 - Sep 9, 2025 | …" at bounding box center [615, 243] width 907 height 24
click at [628, 238] on span "Latest Version: Sep 2, 2025 - Sep 9, 2025" at bounding box center [628, 242] width 203 height 22
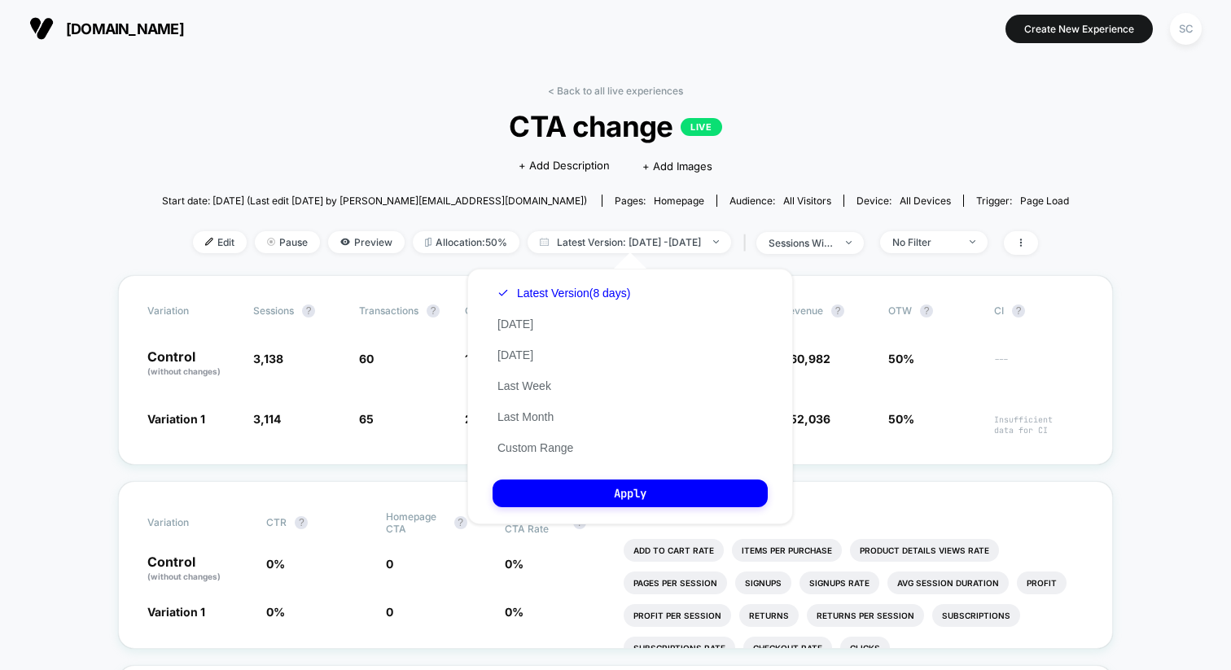
click at [535, 331] on div "Latest Version (8 days) Today Yesterday Last Week Last Month Custom Range" at bounding box center [563, 371] width 142 height 186
click at [526, 350] on button "[DATE]" at bounding box center [515, 355] width 46 height 15
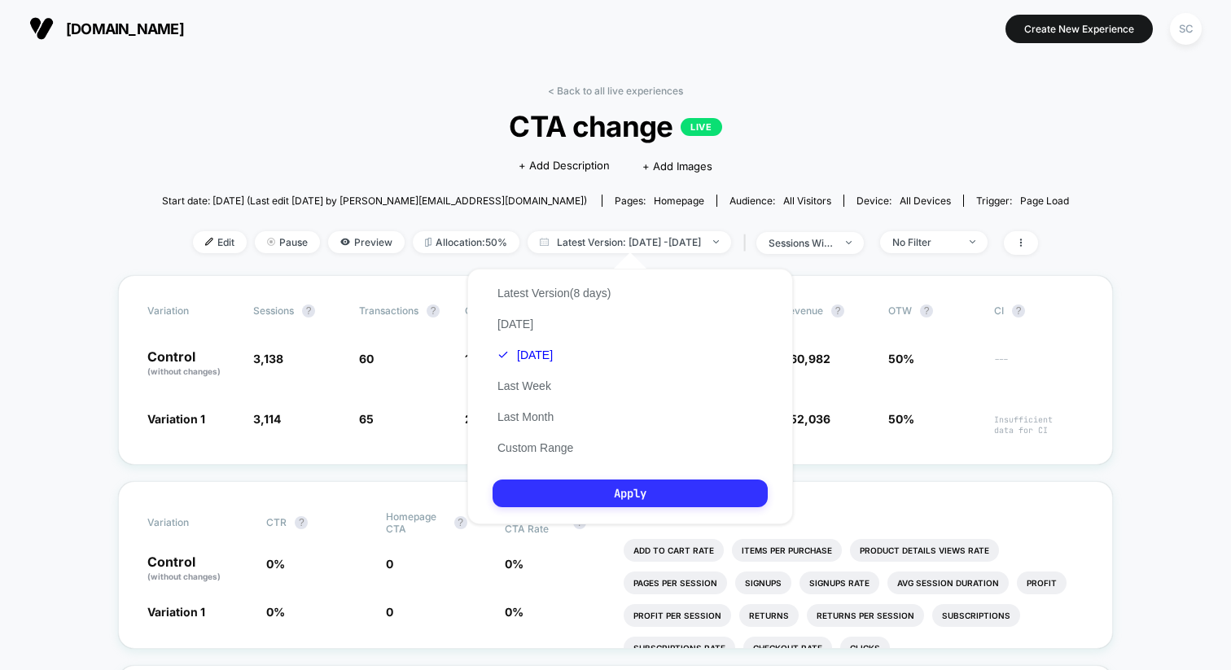
click at [542, 486] on button "Apply" at bounding box center [629, 493] width 275 height 28
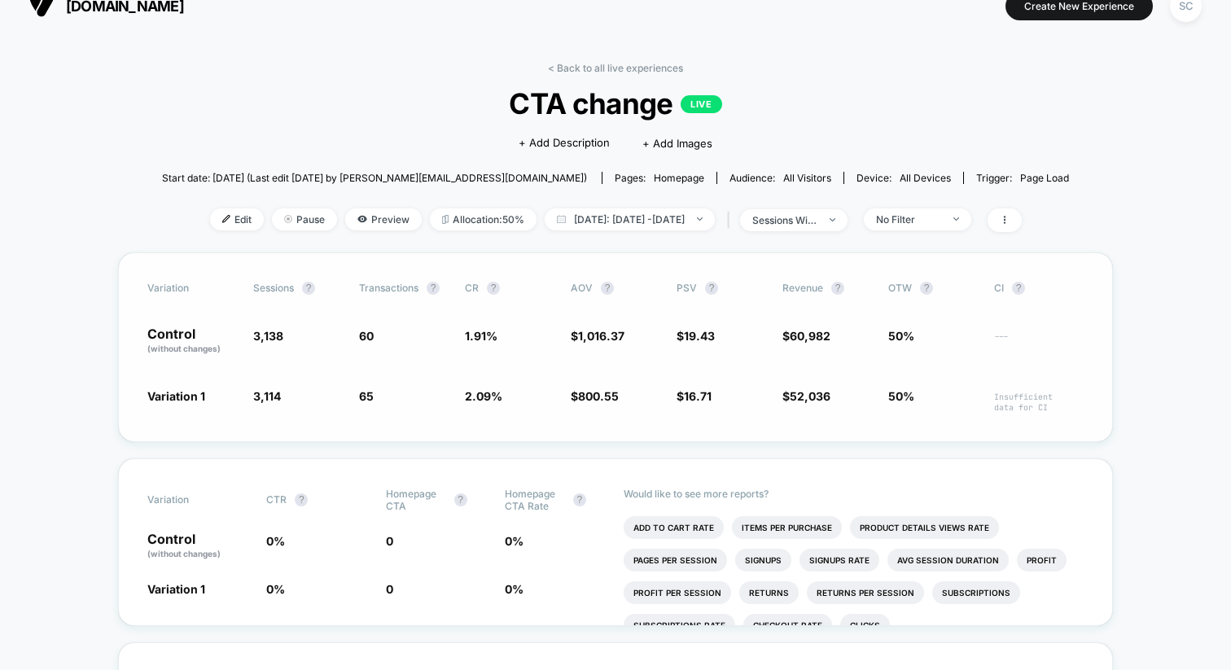
scroll to position [11, 0]
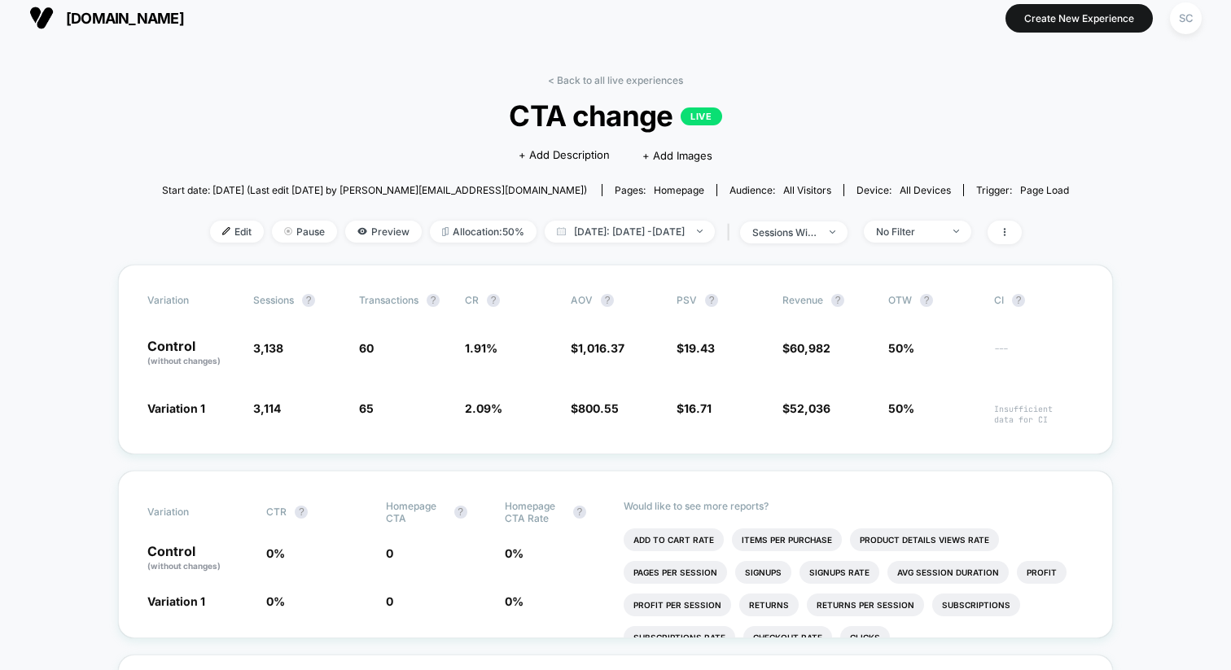
click at [661, 217] on div "< Back to all live experiences CTA change LIVE Click to edit experience details…" at bounding box center [615, 169] width 907 height 190
click at [645, 238] on span "Yesterday: Sep 2, 2025 - Sep 9, 2025" at bounding box center [629, 232] width 170 height 22
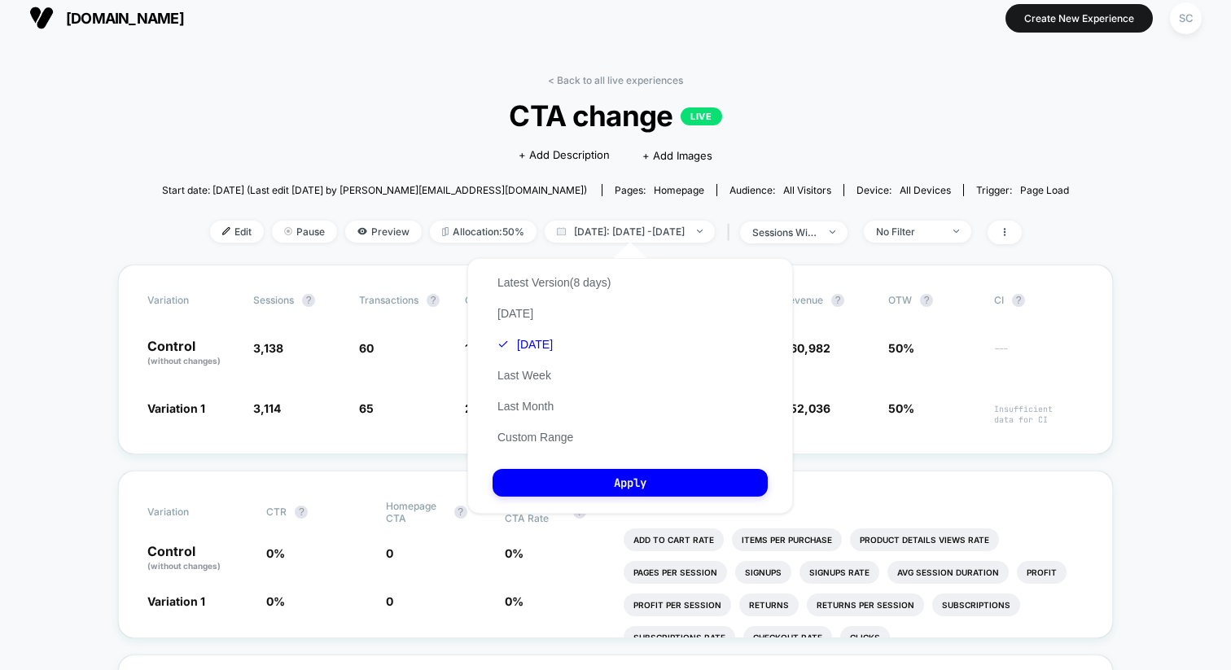
click at [534, 427] on div "Latest Version (8 days) Today Yesterday Last Week Last Month Custom Range" at bounding box center [553, 360] width 123 height 186
click at [531, 437] on button "Custom Range" at bounding box center [534, 437] width 85 height 15
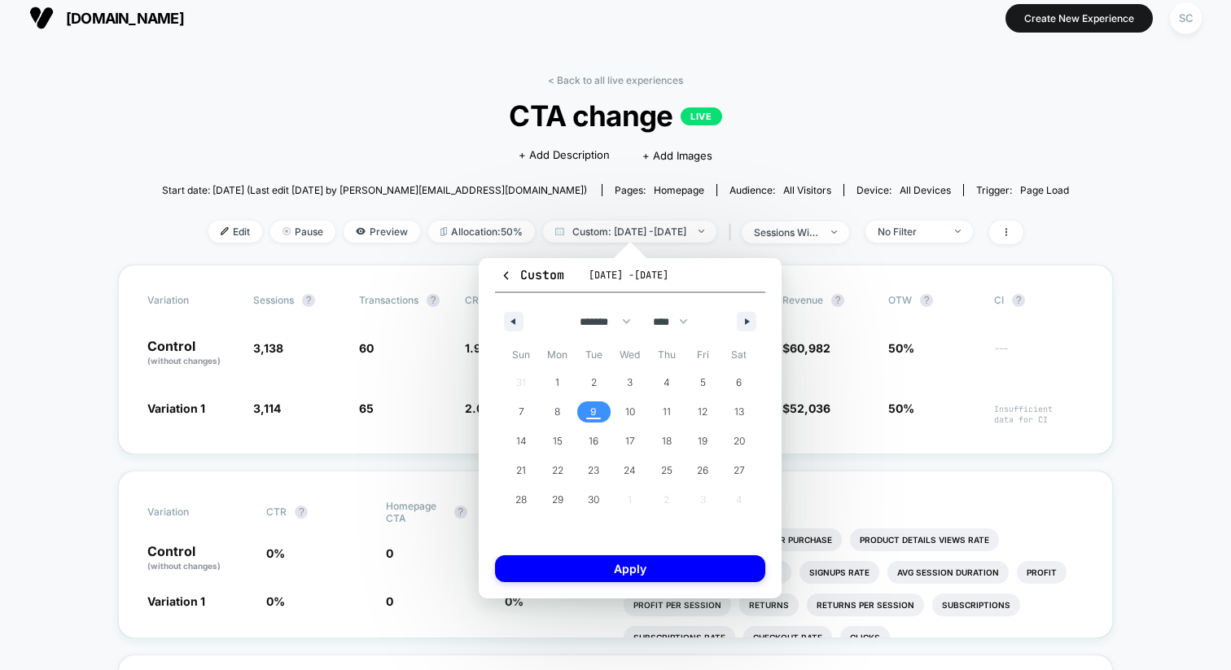
click at [588, 409] on span "9" at bounding box center [593, 411] width 37 height 21
click at [588, 568] on button "Apply" at bounding box center [630, 568] width 270 height 27
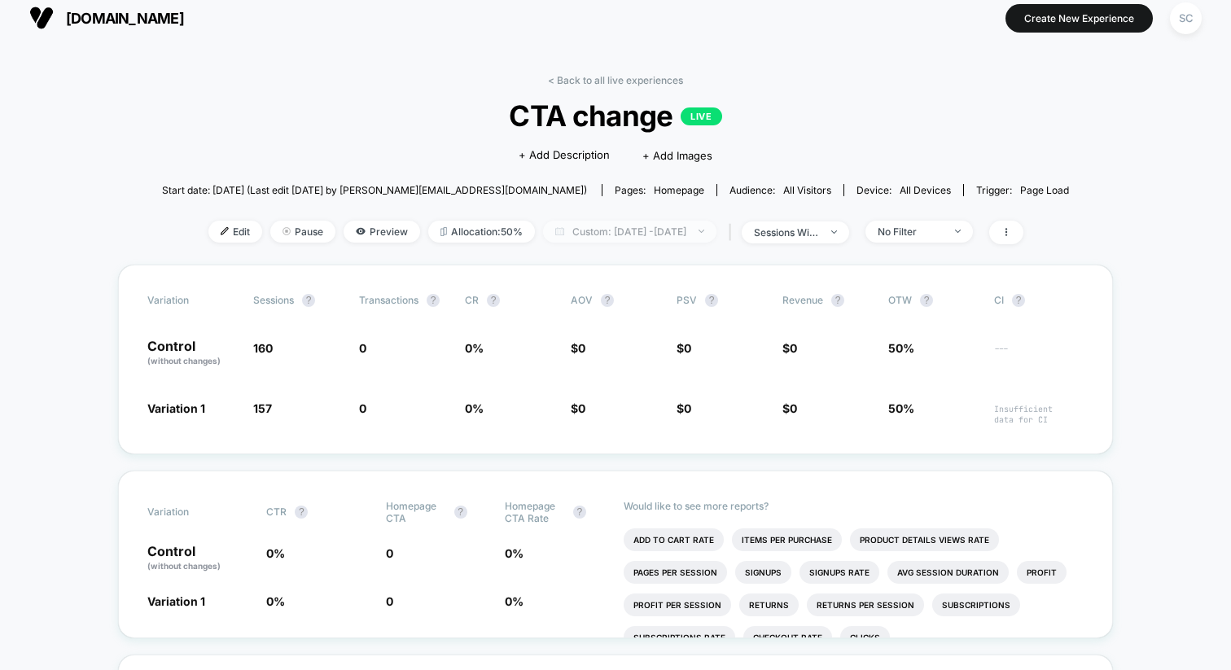
click at [659, 229] on span "Custom: Sep 9, 2025 - Sep 9, 2025" at bounding box center [629, 232] width 173 height 22
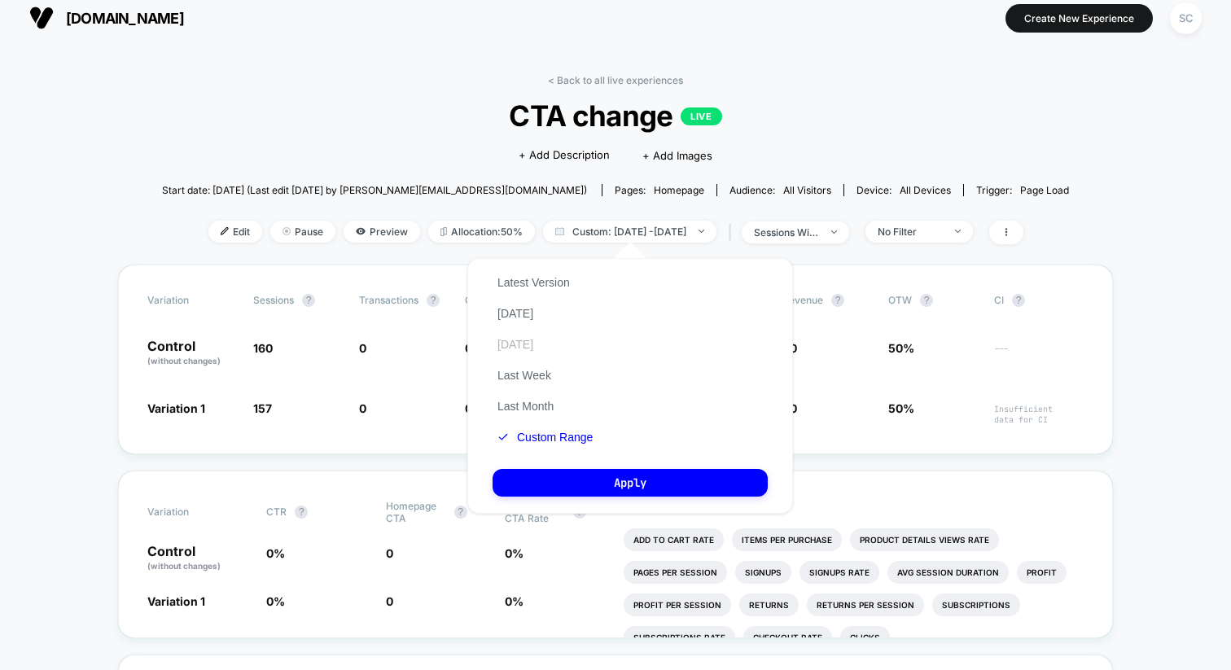
click at [537, 343] on button "[DATE]" at bounding box center [515, 344] width 46 height 15
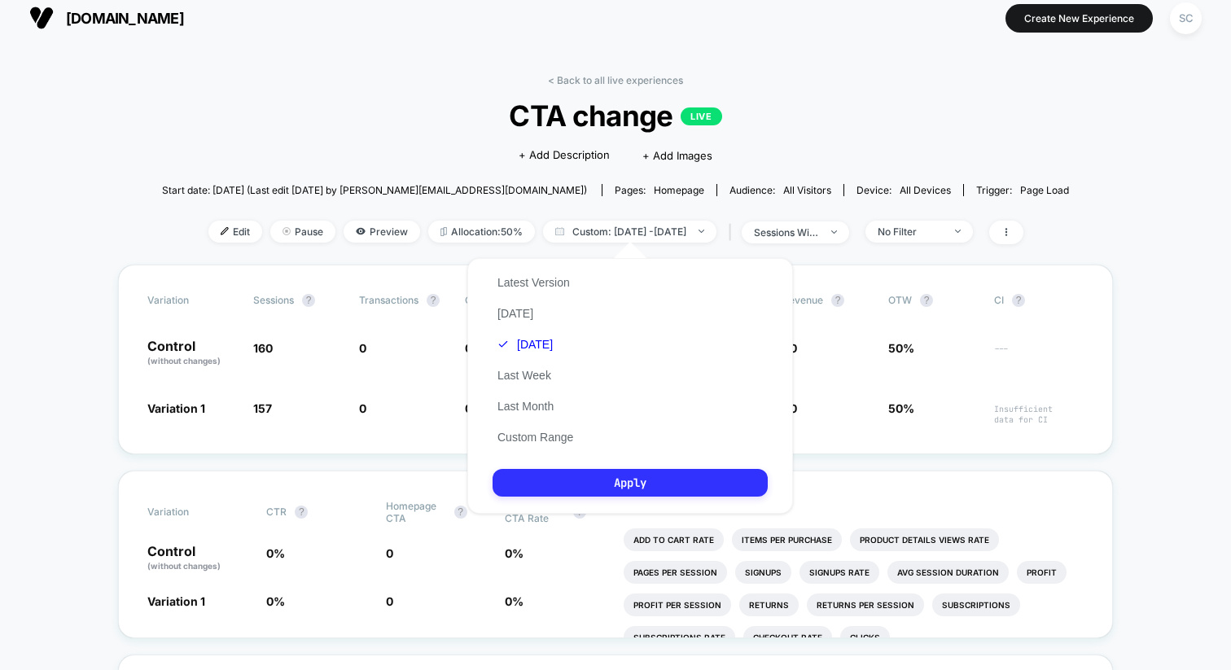
click at [556, 471] on button "Apply" at bounding box center [629, 483] width 275 height 28
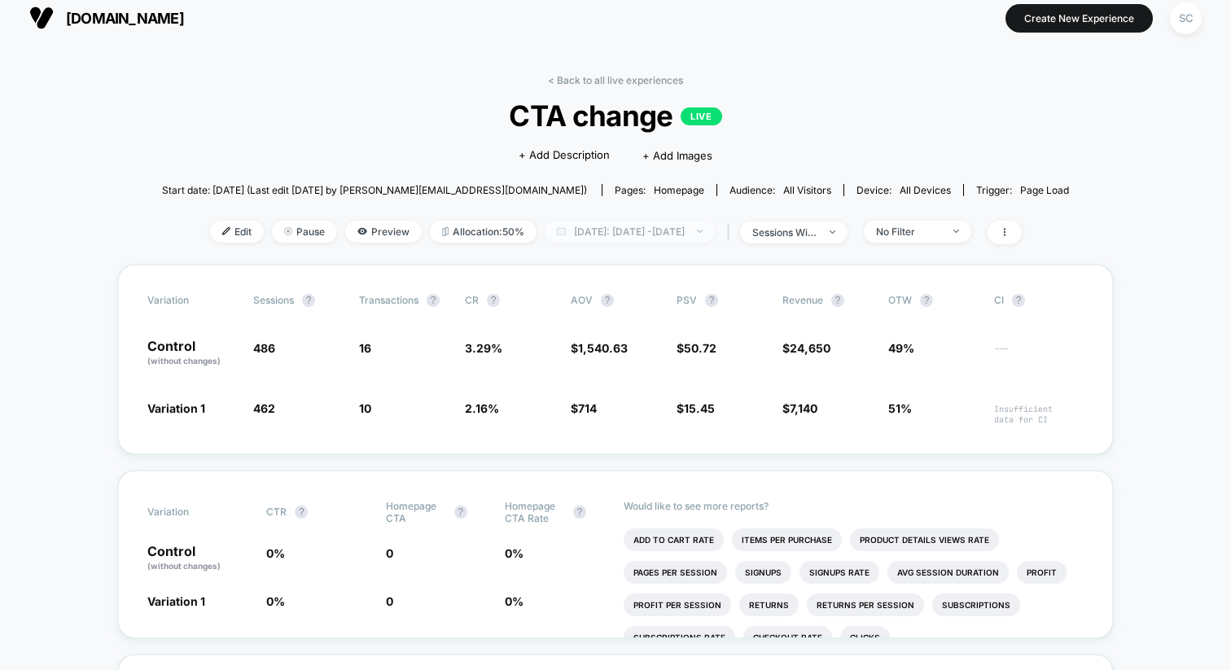
click at [637, 223] on span "Yesterday: Sep 8, 2025 - Sep 8, 2025" at bounding box center [629, 232] width 170 height 22
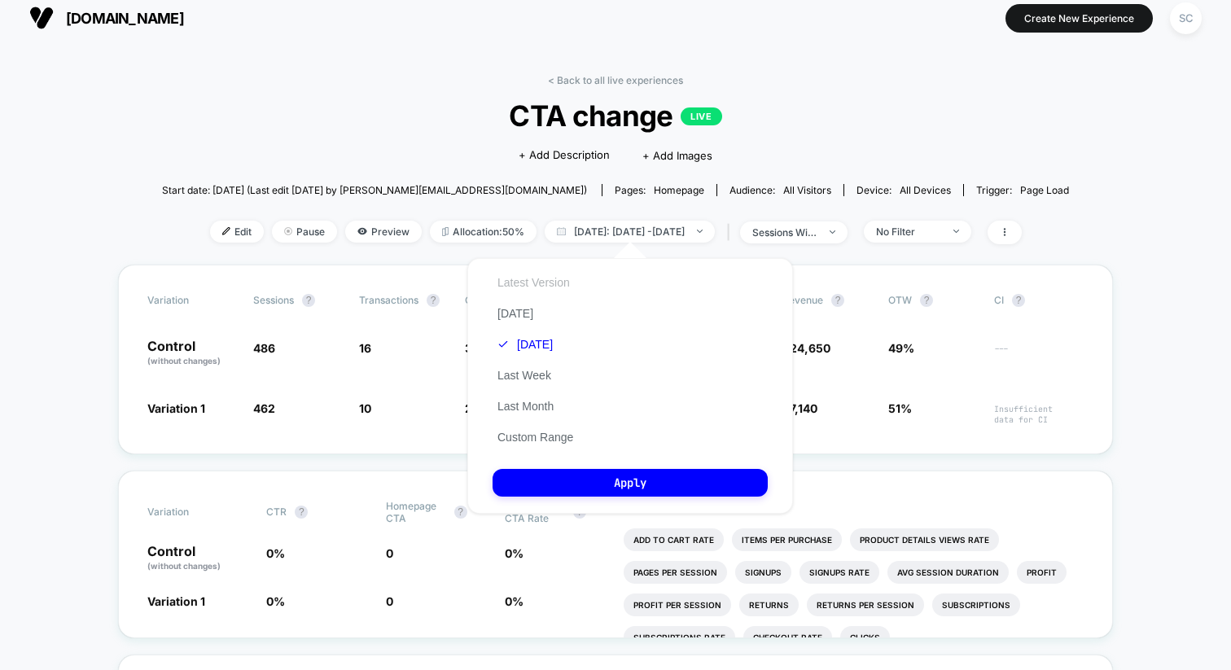
click at [553, 282] on button "Latest Version" at bounding box center [533, 282] width 82 height 15
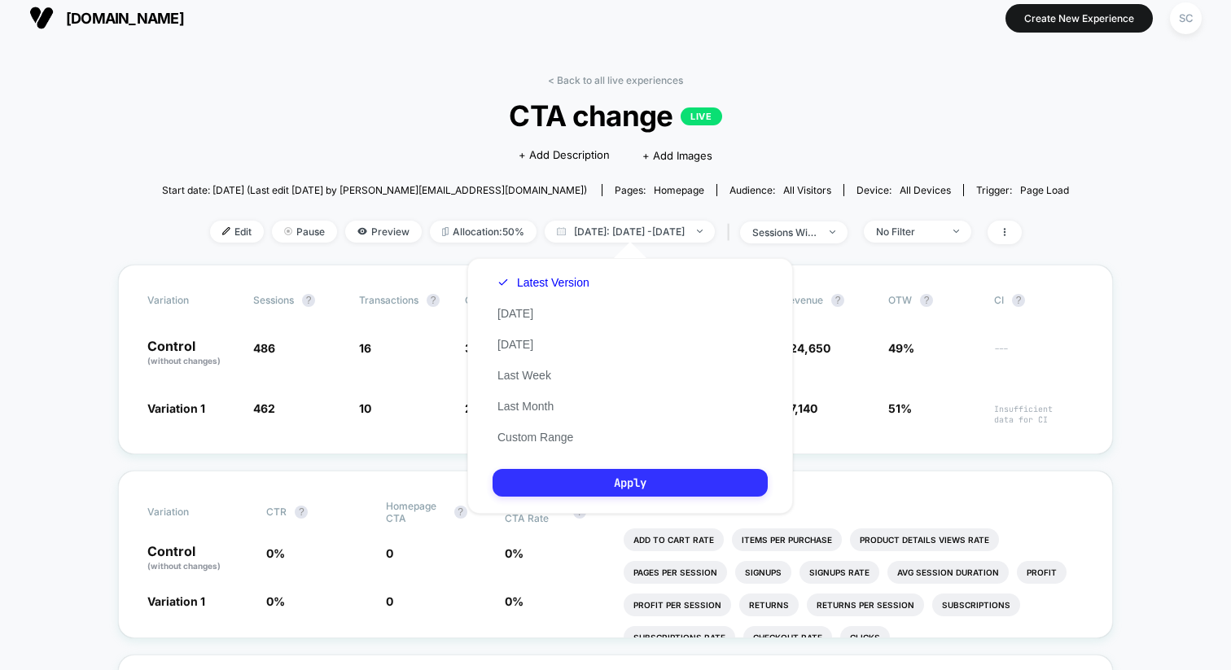
click at [549, 489] on button "Apply" at bounding box center [629, 483] width 275 height 28
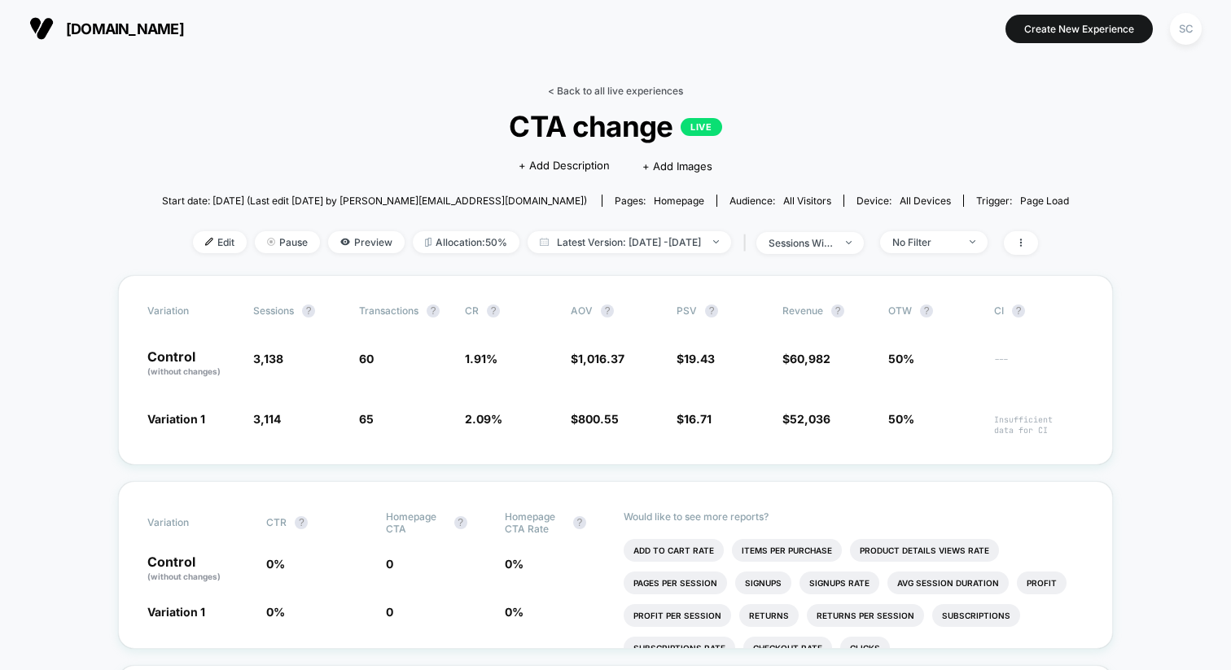
click at [620, 95] on link "< Back to all live experiences" at bounding box center [615, 91] width 135 height 12
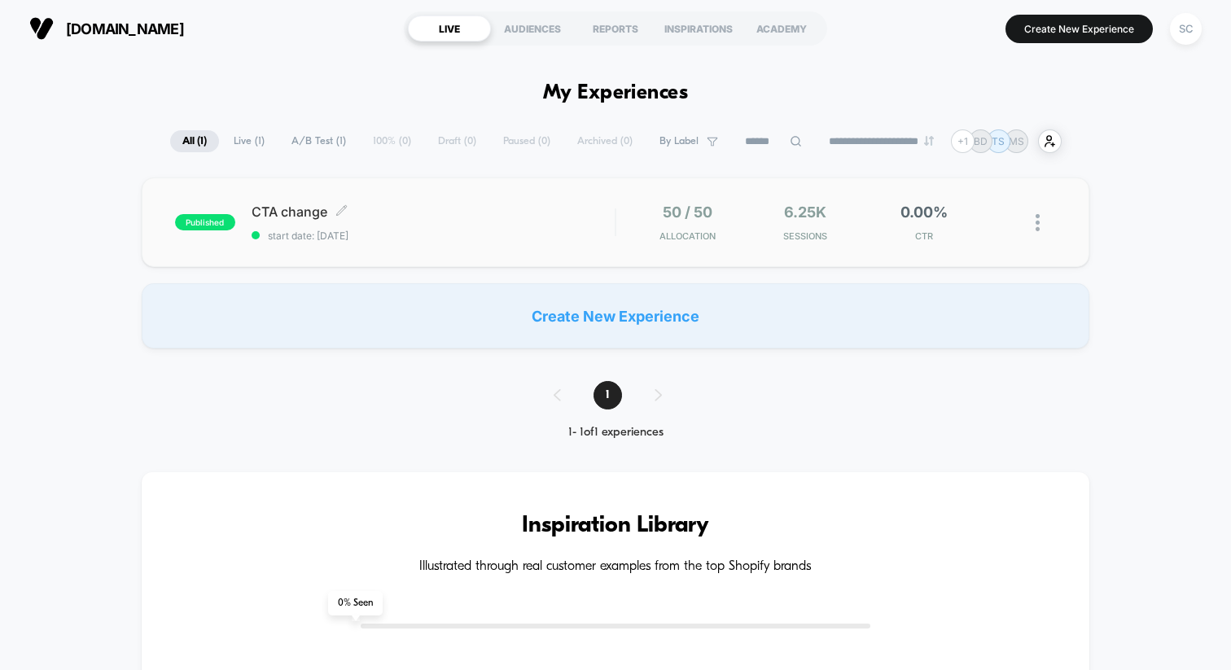
click at [480, 221] on div "CTA change Click to edit experience details Click to edit experience details st…" at bounding box center [432, 222] width 363 height 38
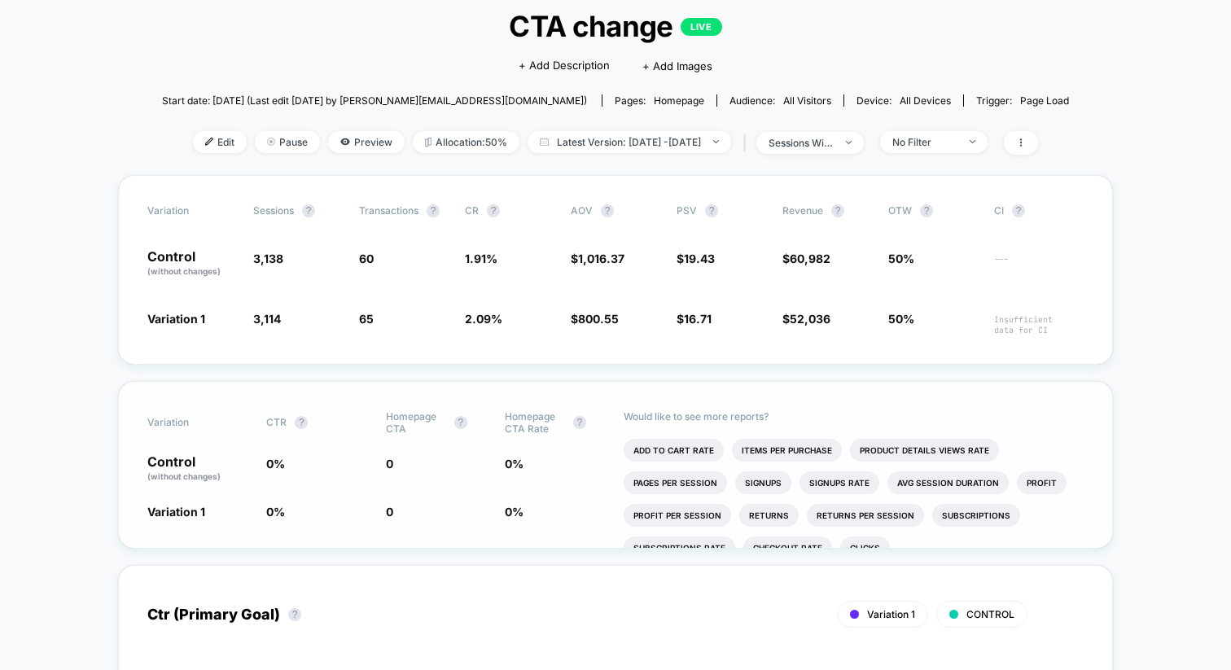
scroll to position [113, 0]
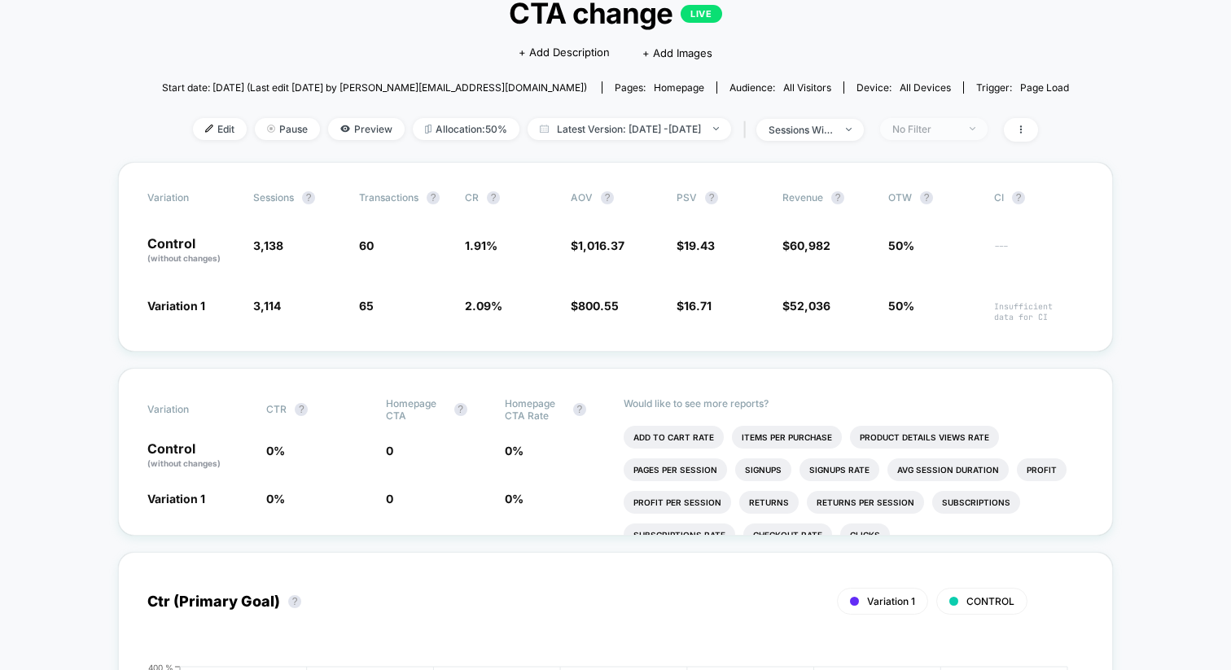
click at [945, 126] on div "No Filter" at bounding box center [924, 129] width 65 height 12
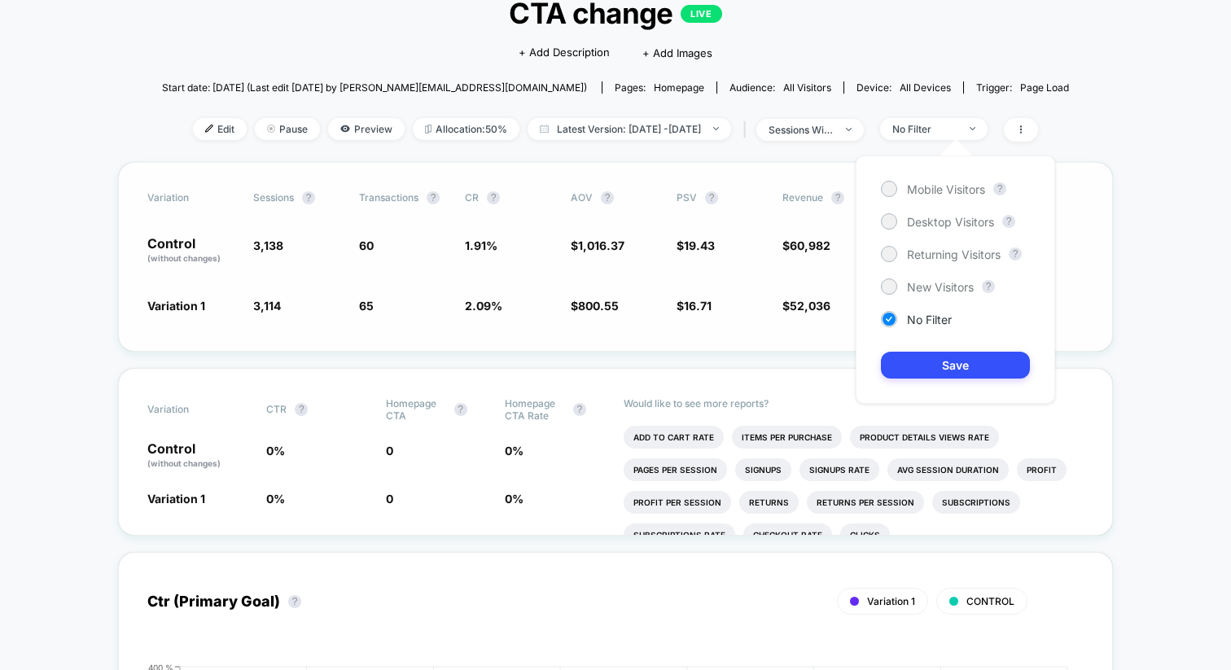
click at [1074, 278] on div "Variation Sessions ? Transactions ? CR ? AOV ? PSV ? Revenue ? OTW ? CI ? Contr…" at bounding box center [615, 257] width 995 height 190
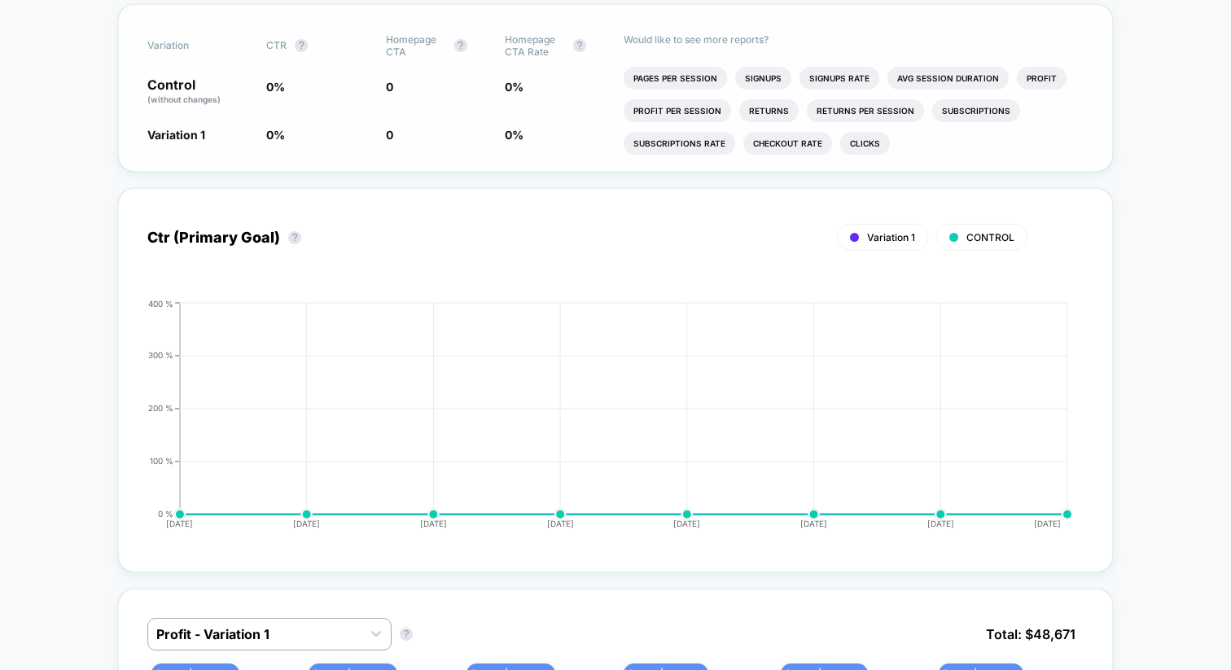
scroll to position [74, 0]
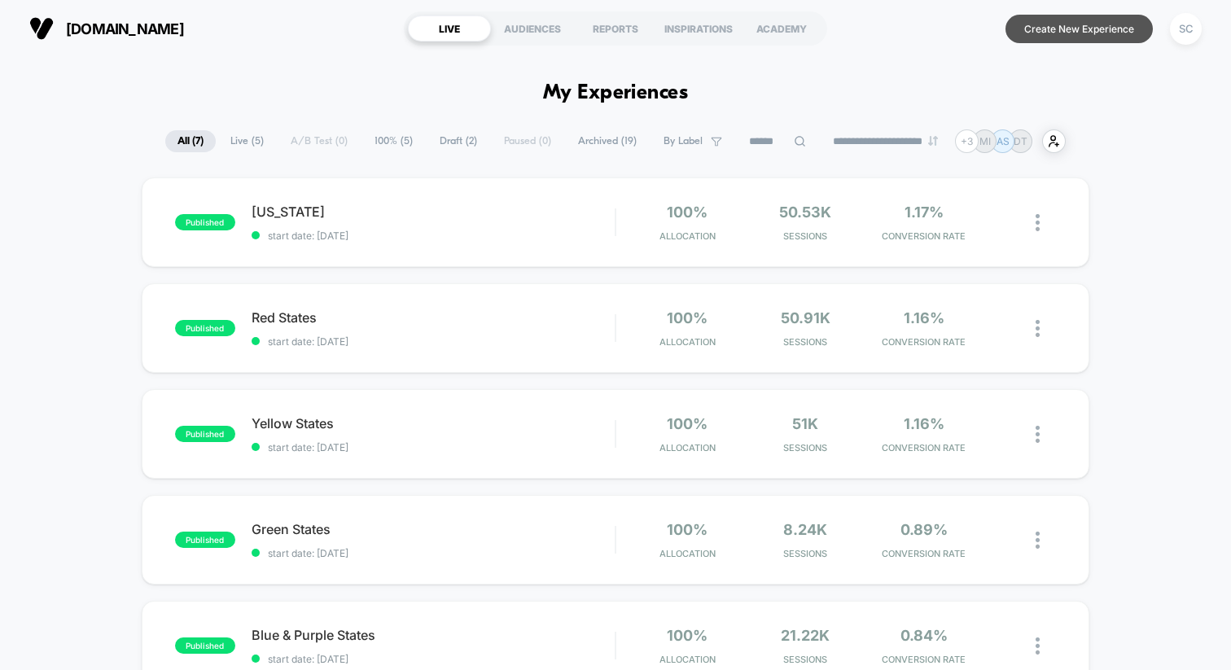
click at [1087, 26] on button "Create New Experience" at bounding box center [1078, 29] width 147 height 28
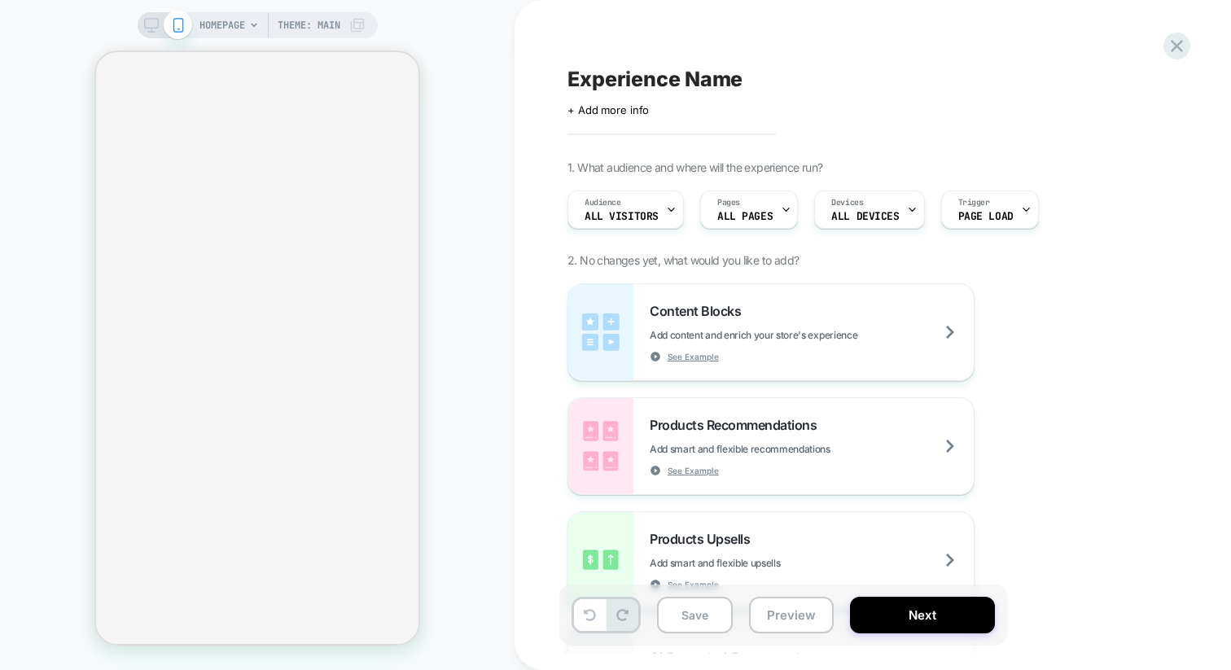
click at [232, 27] on span "HOMEPAGE" at bounding box center [222, 25] width 46 height 26
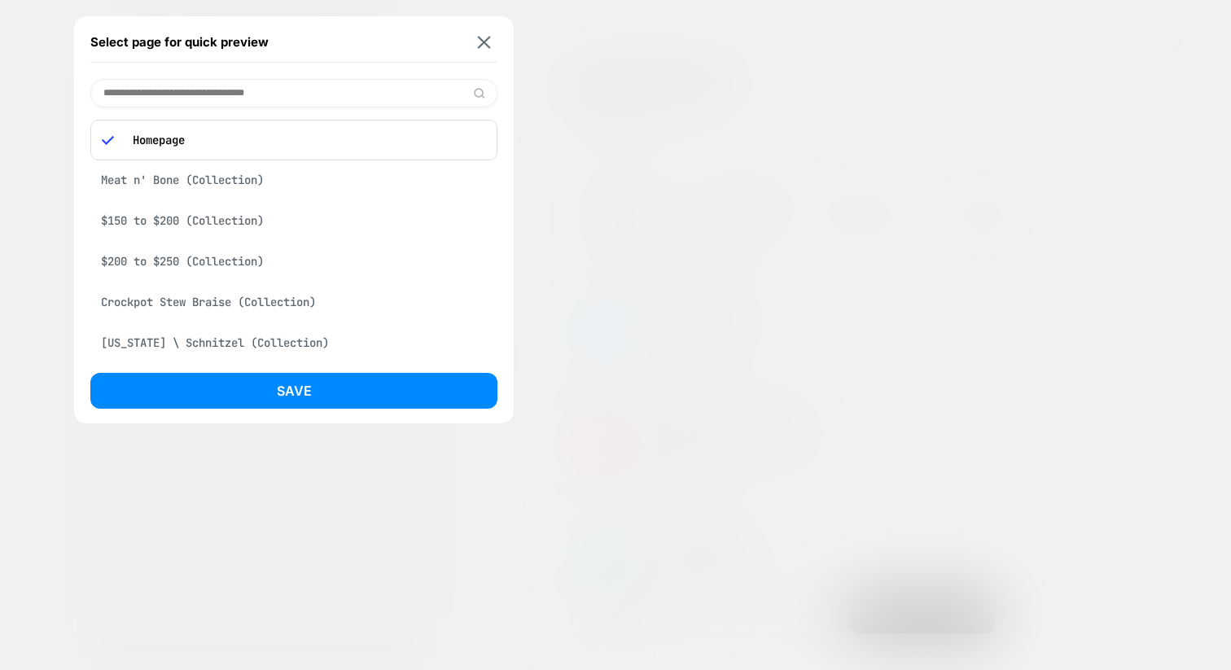
click at [234, 88] on input at bounding box center [293, 93] width 407 height 28
